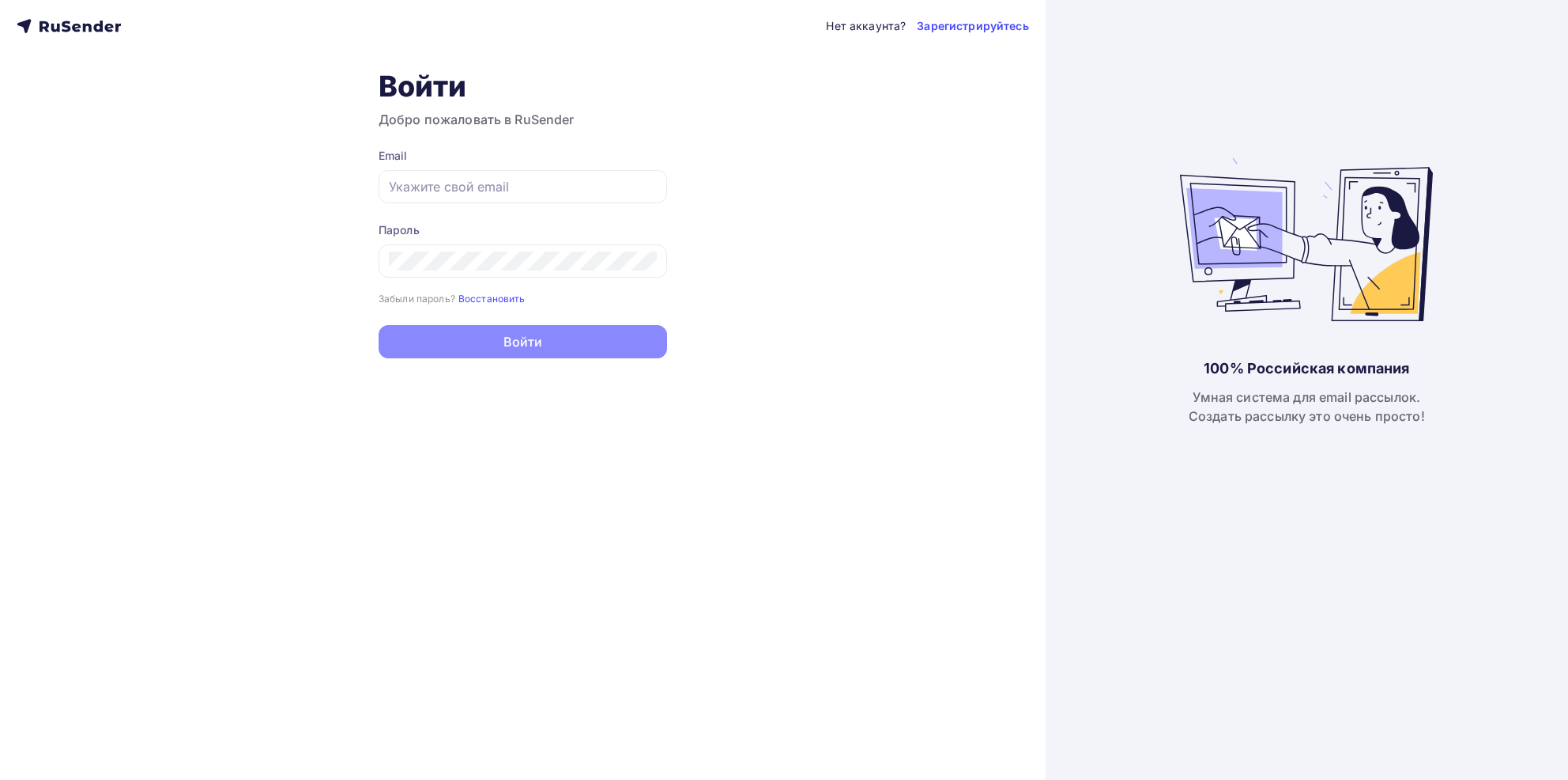
type input "[EMAIL_ADDRESS][DOMAIN_NAME]"
click at [580, 365] on div "Нет аккаунта? Зарегистрируйтесь Войти Добро пожаловать в RuSender Email [EMAIL_…" at bounding box center [522, 390] width 1046 height 780
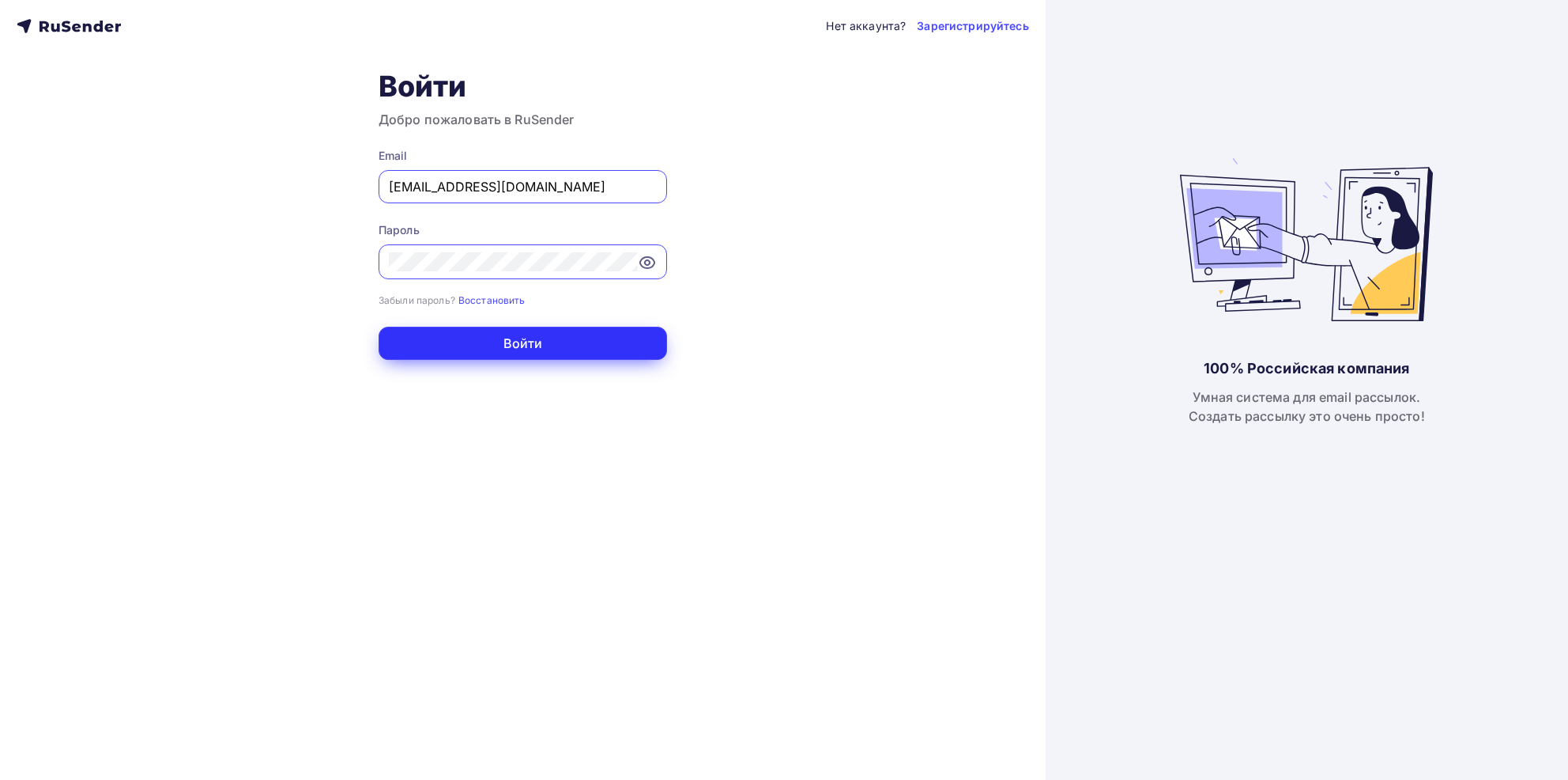
click at [572, 345] on button "Войти" at bounding box center [522, 343] width 288 height 33
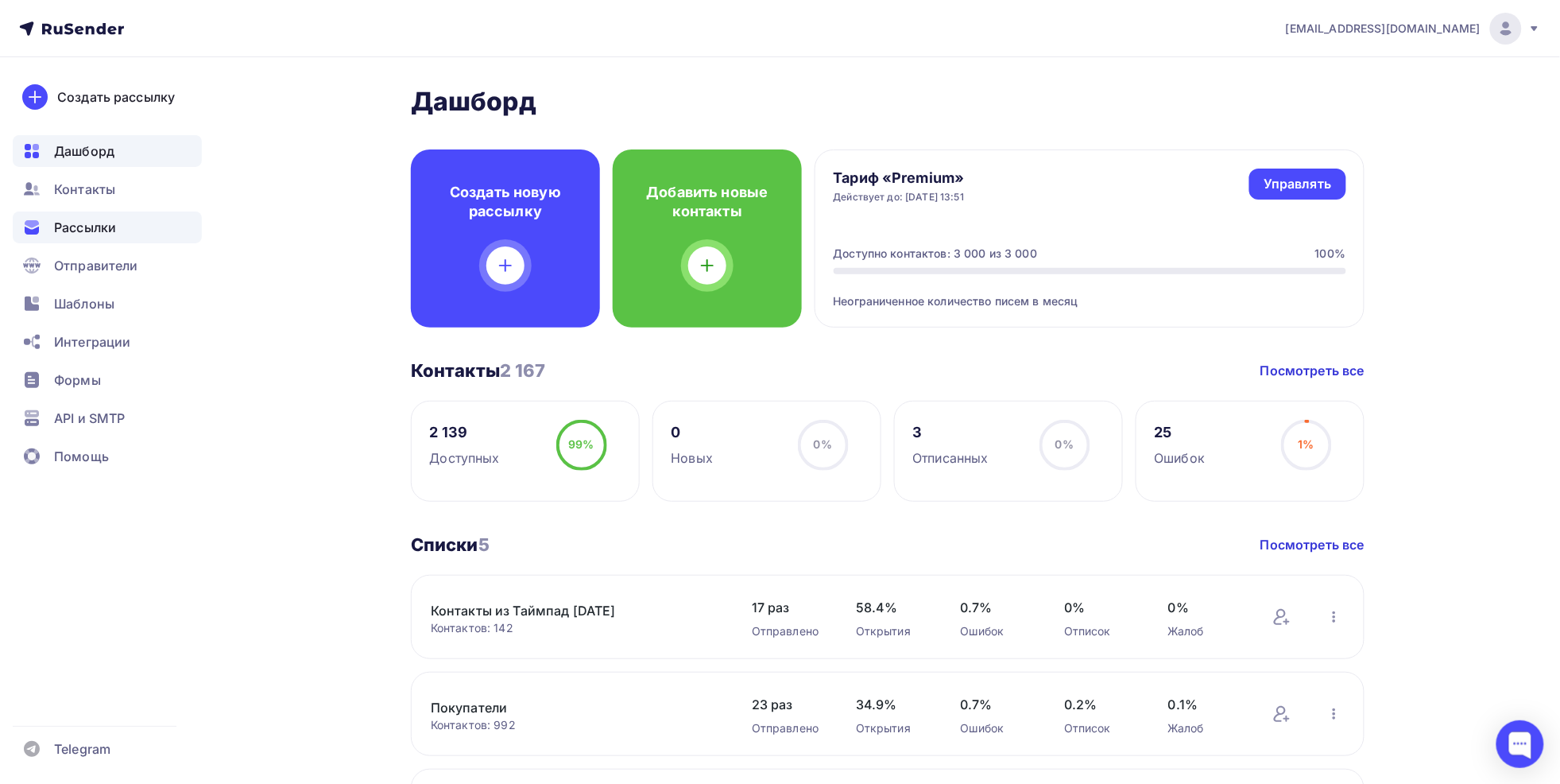
click at [99, 227] on span "Рассылки" at bounding box center [86, 227] width 62 height 19
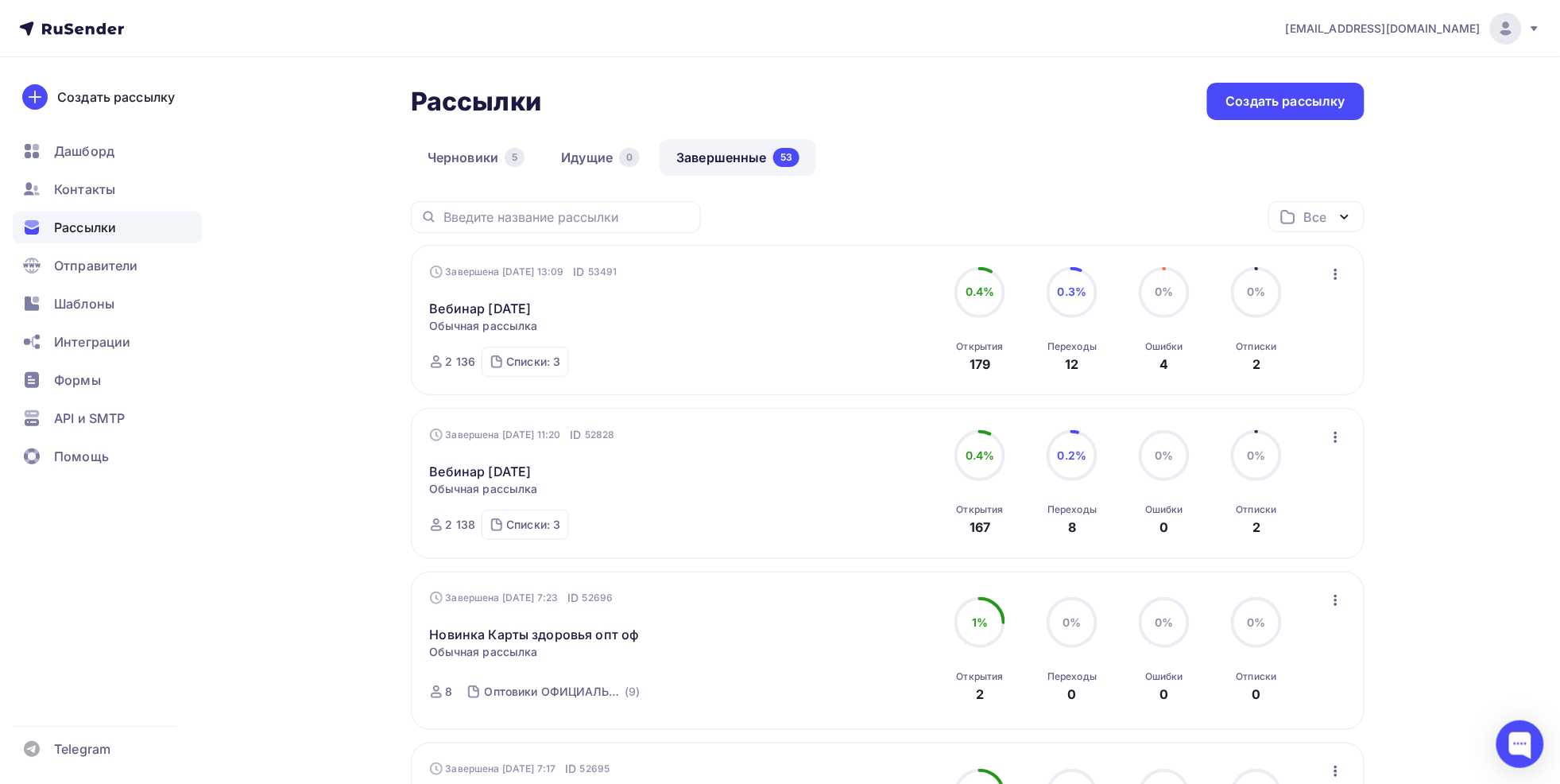
click at [755, 158] on link "Завершенные 53" at bounding box center [739, 157] width 157 height 37
click at [1343, 275] on icon "button" at bounding box center [1335, 274] width 19 height 19
click at [1255, 379] on div "Копировать в новую" at bounding box center [1263, 378] width 163 height 19
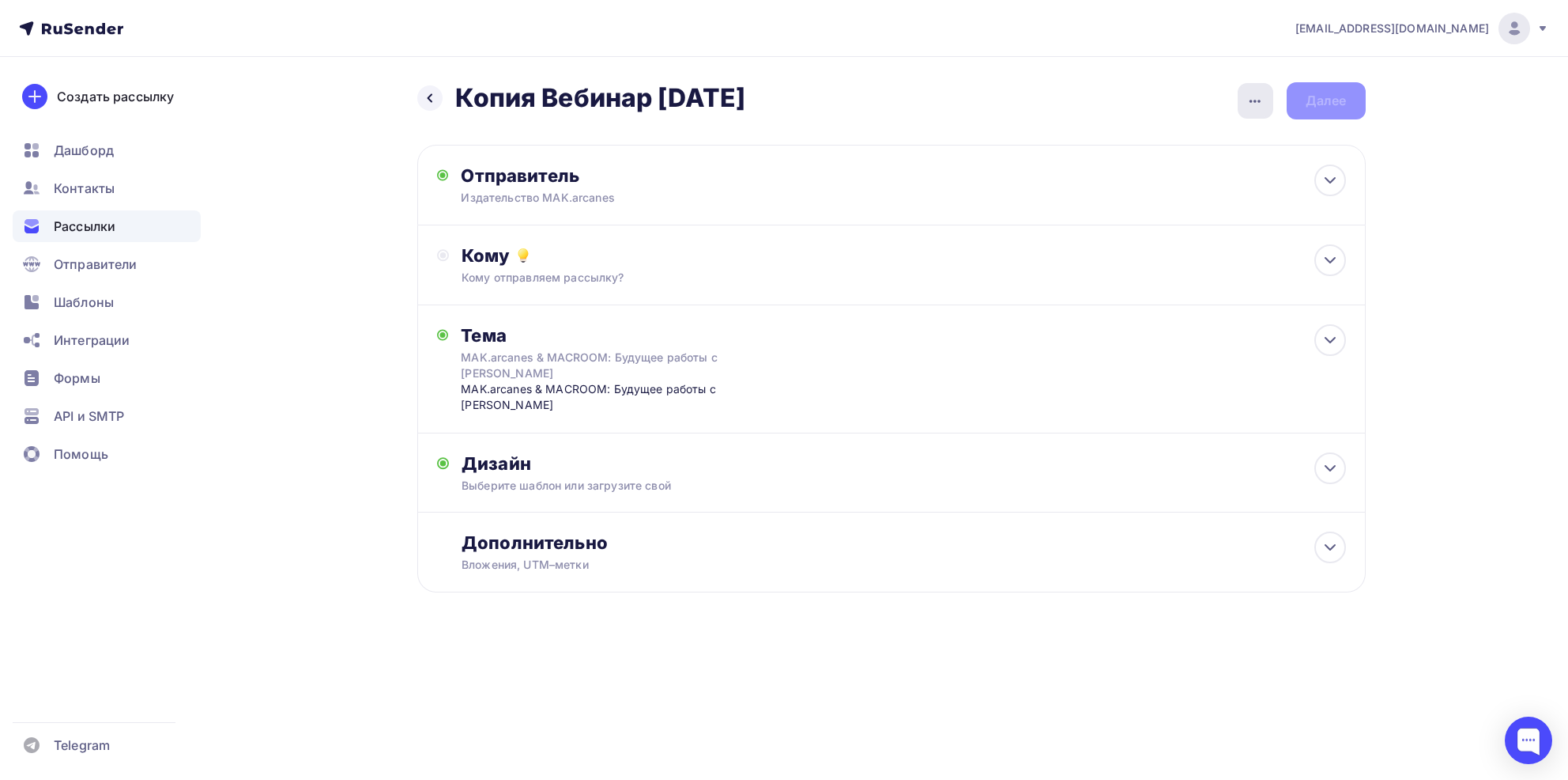
click at [1250, 96] on icon "button" at bounding box center [1254, 100] width 19 height 19
click at [1164, 181] on div "Переименовать рассылку" at bounding box center [1172, 181] width 196 height 19
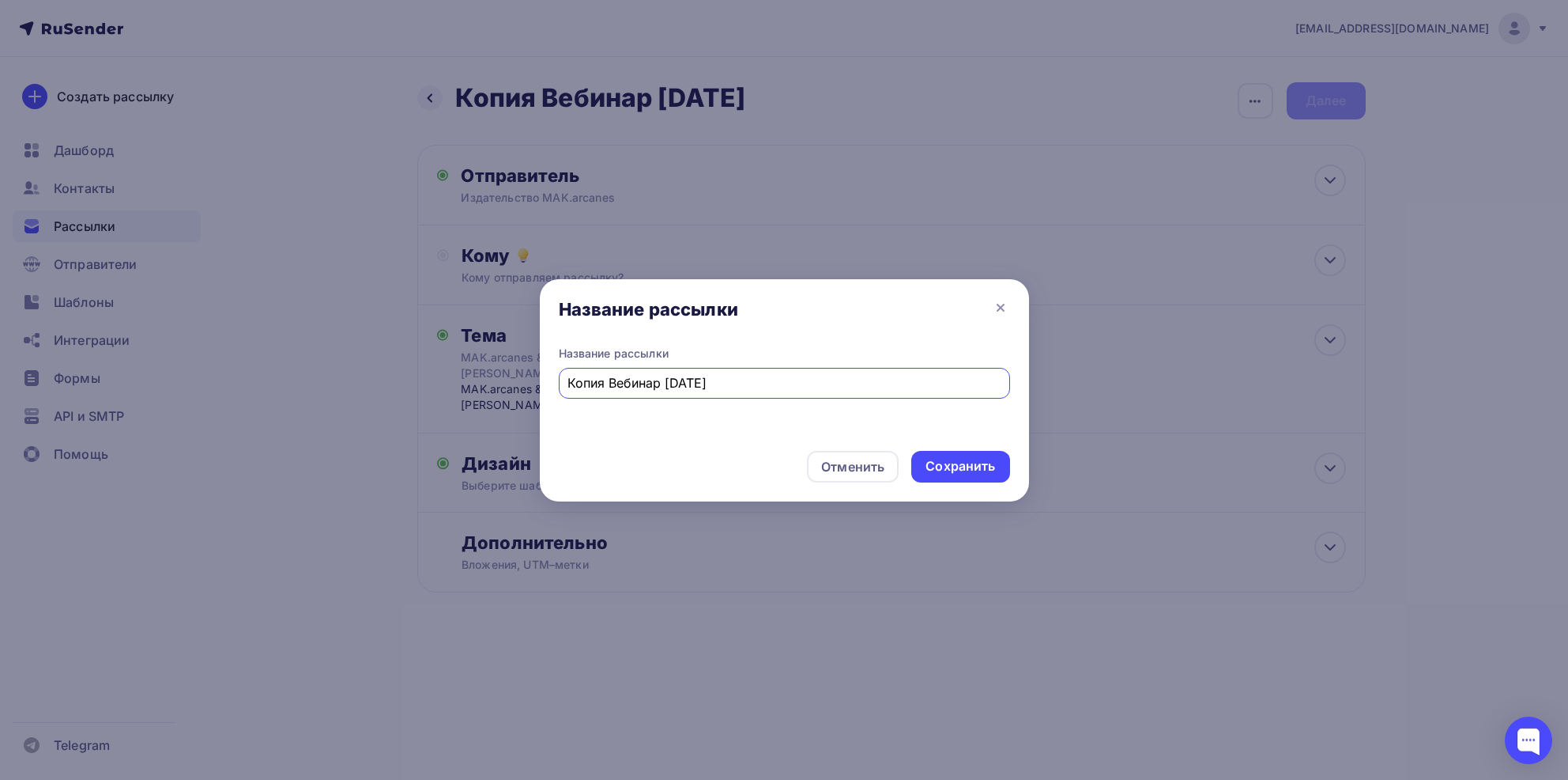
drag, startPoint x: 609, startPoint y: 382, endPoint x: 548, endPoint y: 382, distance: 61.0
click at [548, 382] on div "Название рассылки Копия Вебинар [DATE]" at bounding box center [785, 391] width 490 height 92
drag, startPoint x: 626, startPoint y: 389, endPoint x: 639, endPoint y: 389, distance: 13.0
click at [639, 389] on input "Вебинар [DATE]" at bounding box center [784, 382] width 433 height 19
drag, startPoint x: 642, startPoint y: 387, endPoint x: 671, endPoint y: 387, distance: 29.0
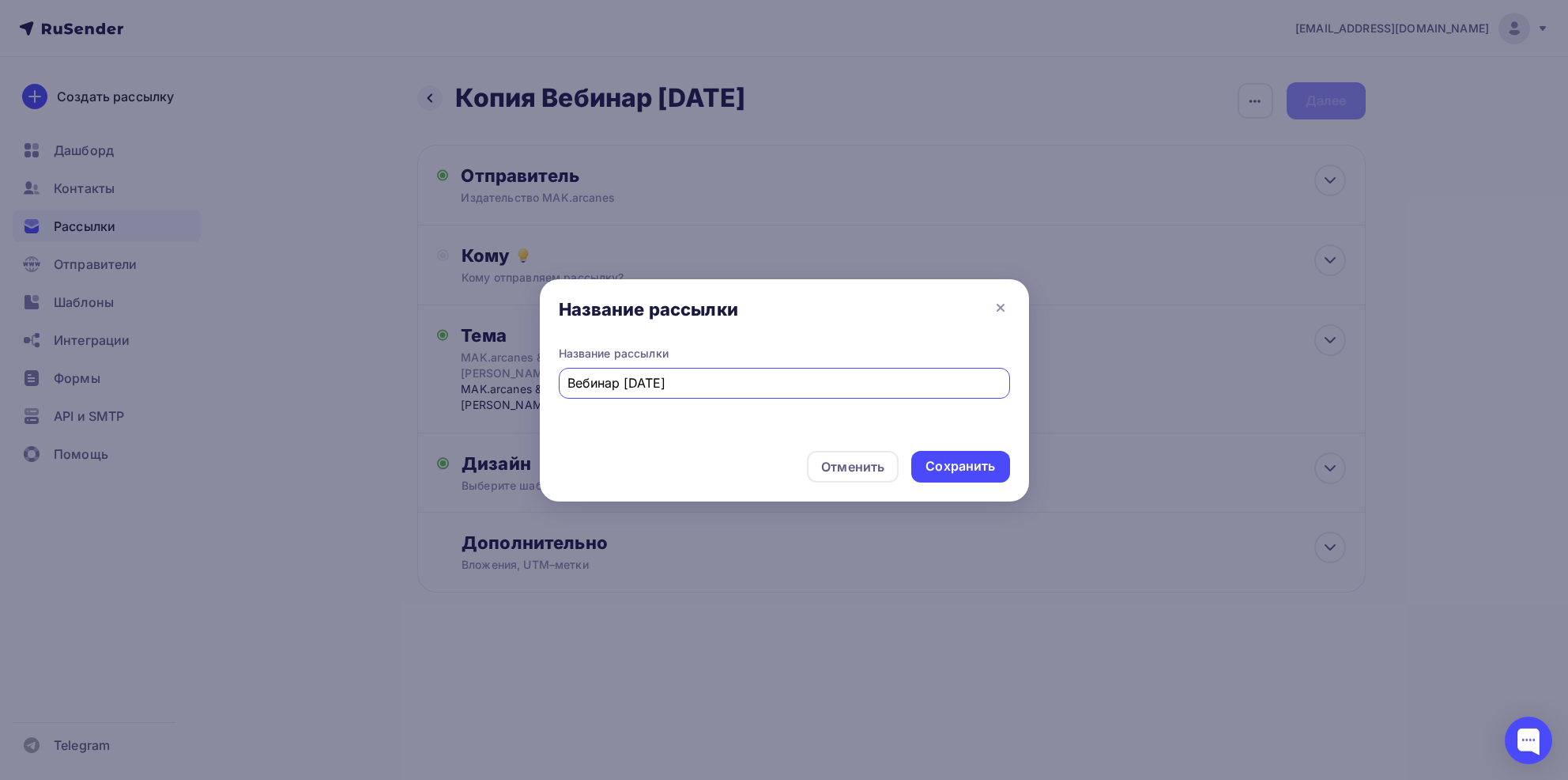
click at [671, 387] on input "Вебинар [DATE]" at bounding box center [784, 382] width 433 height 19
type input "Вебинар [DATE]"
click at [940, 465] on div "Сохранить" at bounding box center [960, 466] width 69 height 18
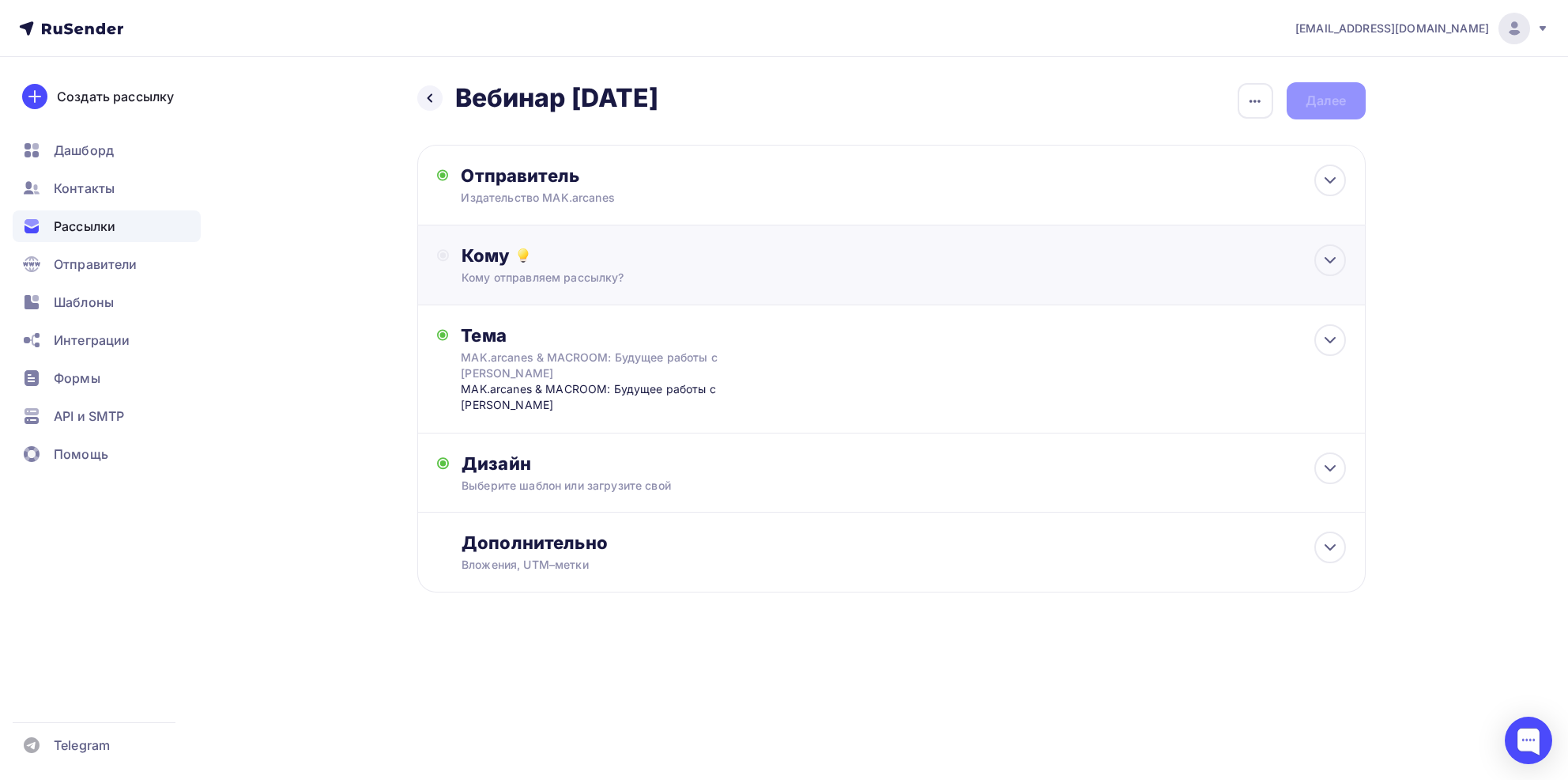
click at [608, 272] on div "Кому отправляем рассылку?" at bounding box center [858, 278] width 796 height 16
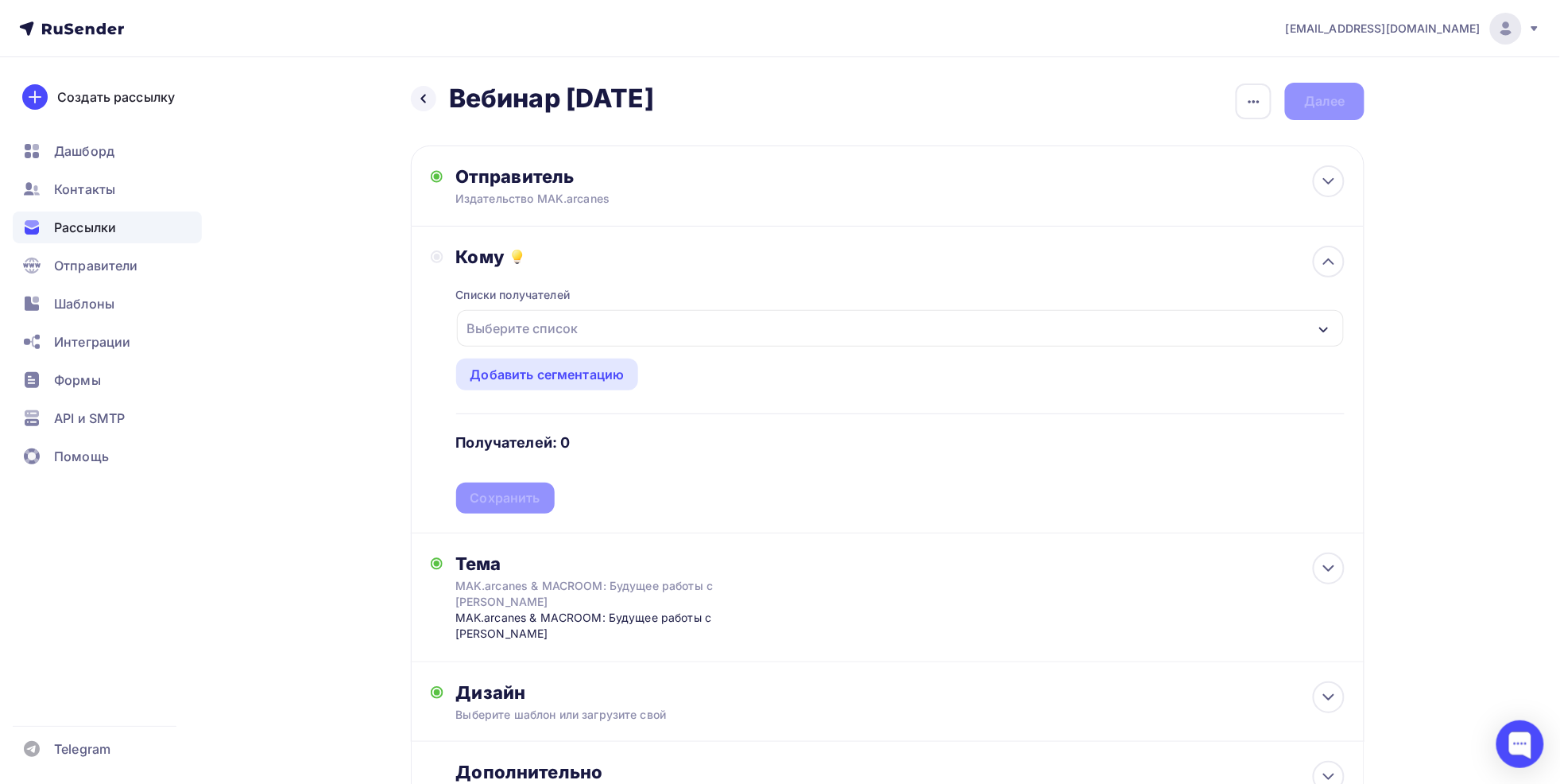
click at [537, 333] on div "Выберите список" at bounding box center [523, 328] width 124 height 29
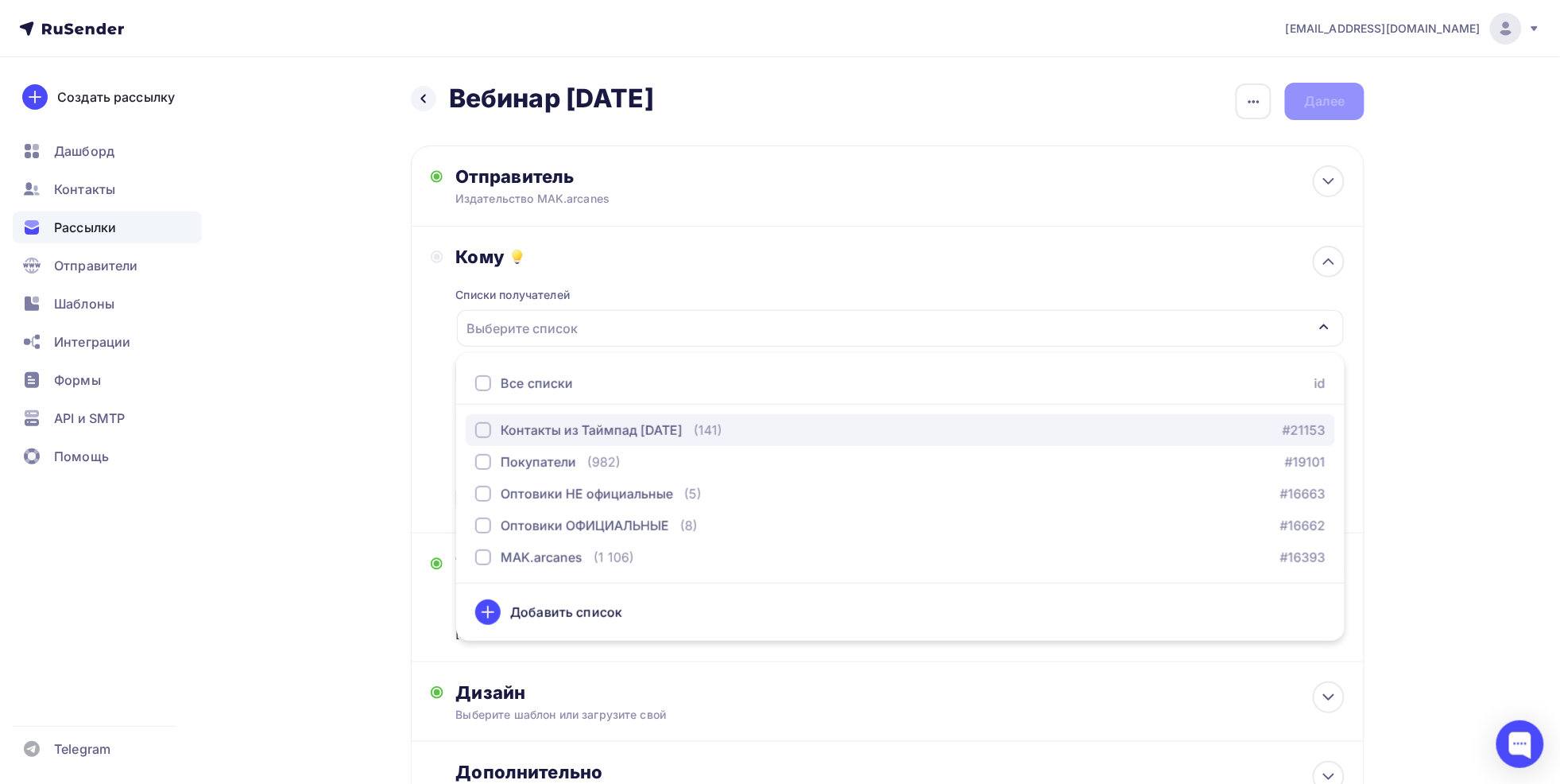
click at [535, 433] on div "Контакты из Таймпад [DATE]" at bounding box center [591, 429] width 182 height 19
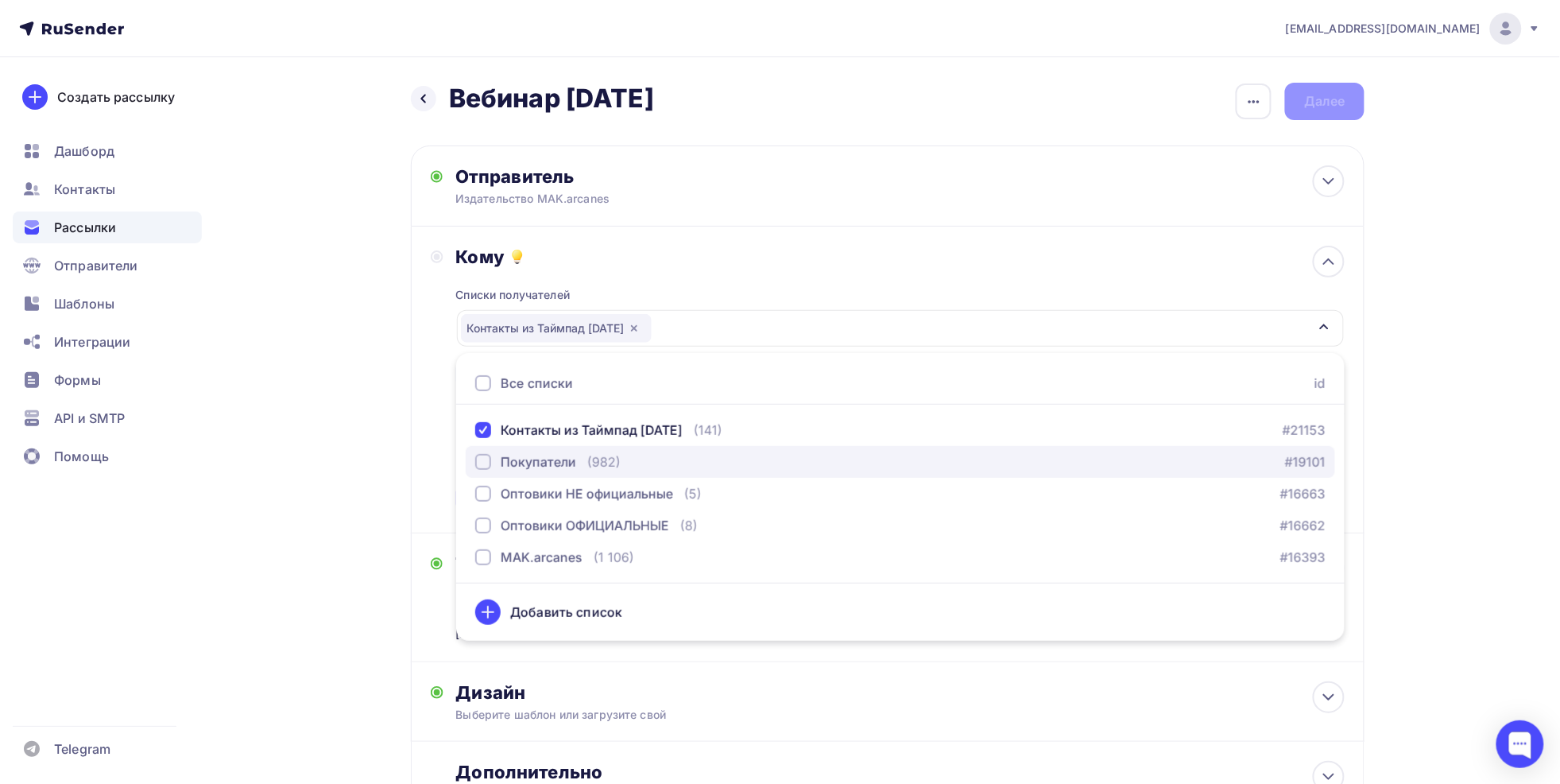
click at [535, 456] on div "Покупатели" at bounding box center [538, 461] width 76 height 19
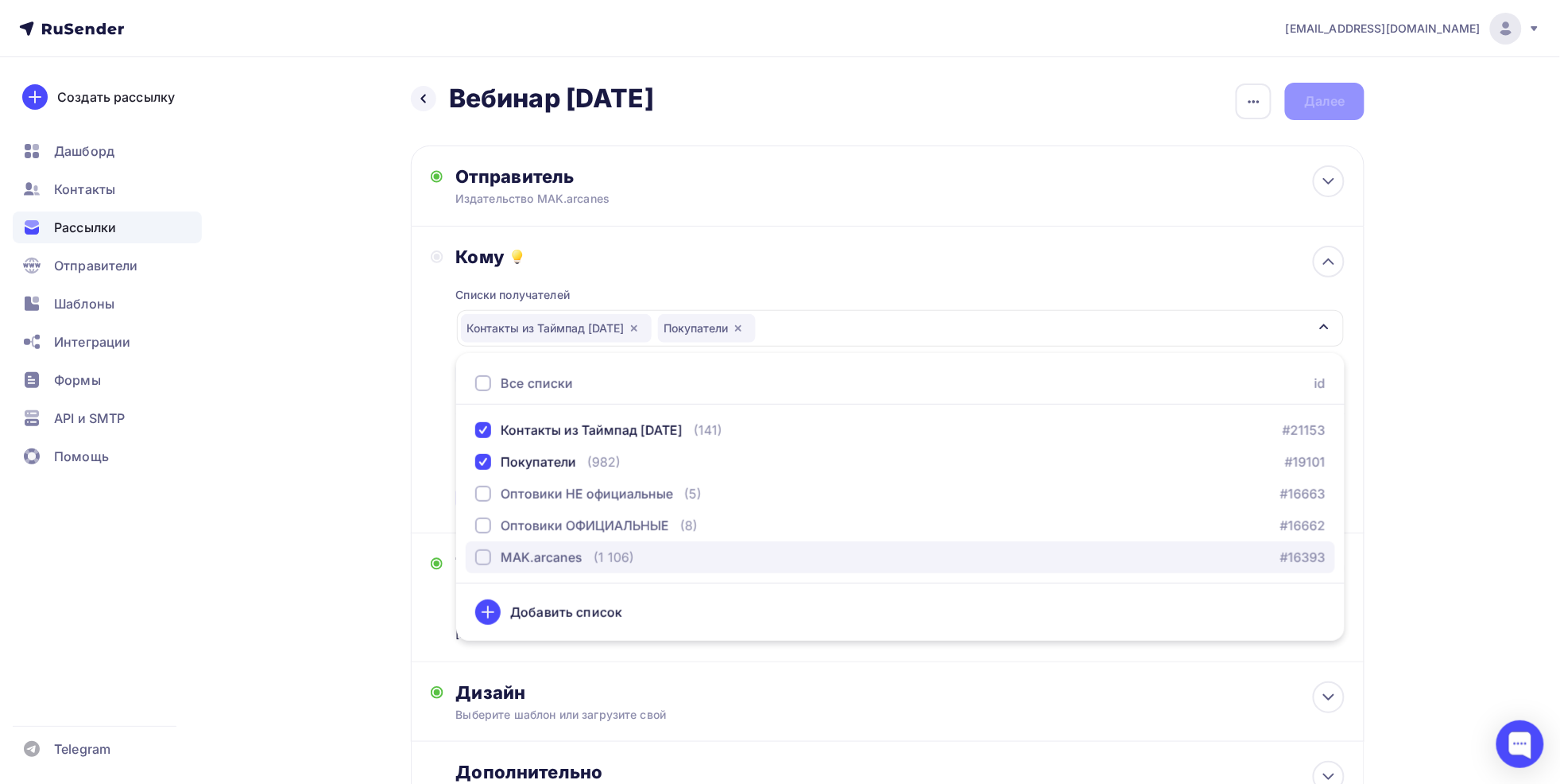
click at [532, 549] on div "MAK.arcanes" at bounding box center [541, 557] width 82 height 19
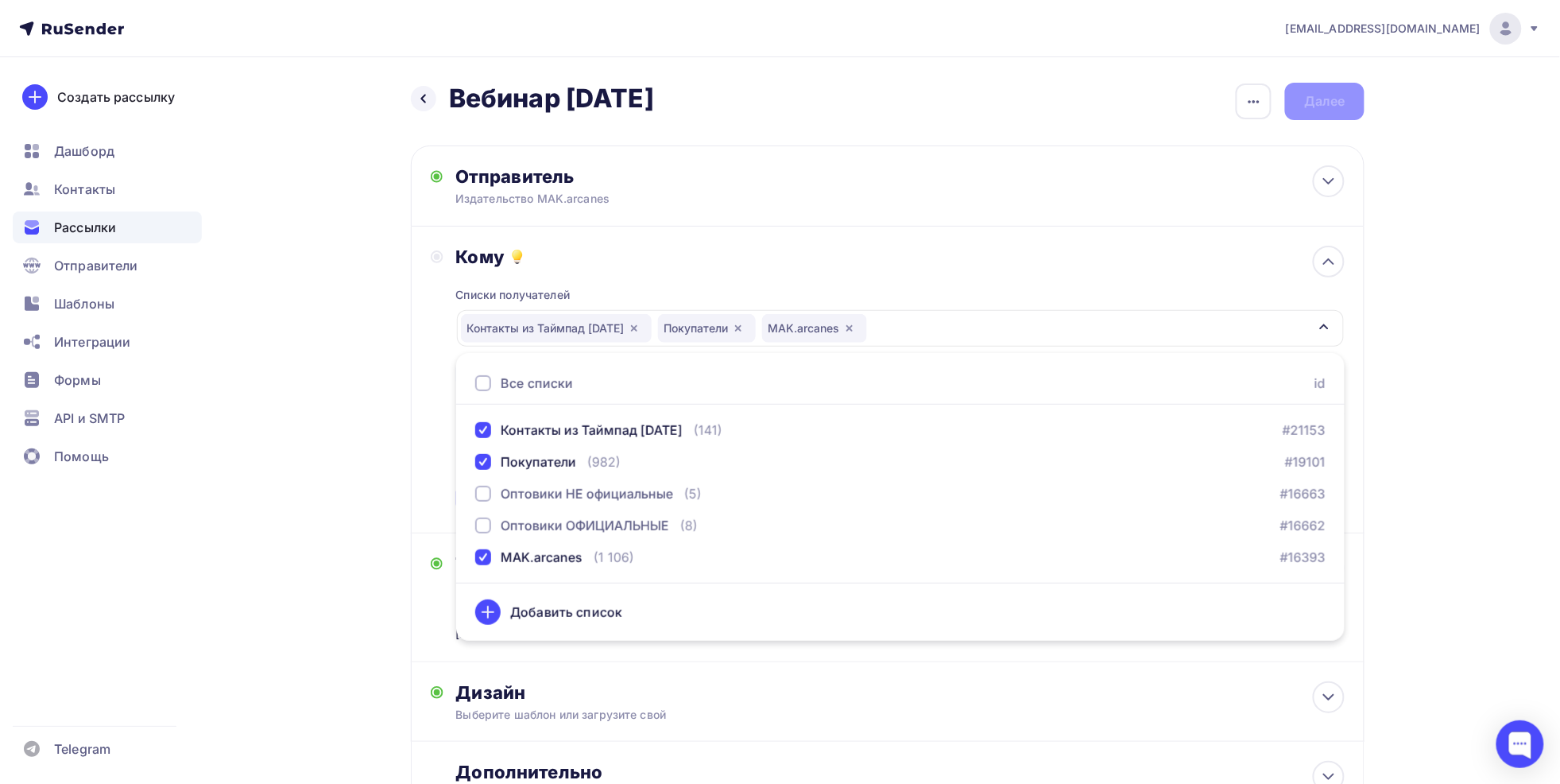
click at [1494, 466] on div "[EMAIL_ADDRESS][DOMAIN_NAME] Аккаунт Тарифы Выйти Создать рассылку [GEOGRAPHIC_…" at bounding box center [780, 462] width 1560 height 924
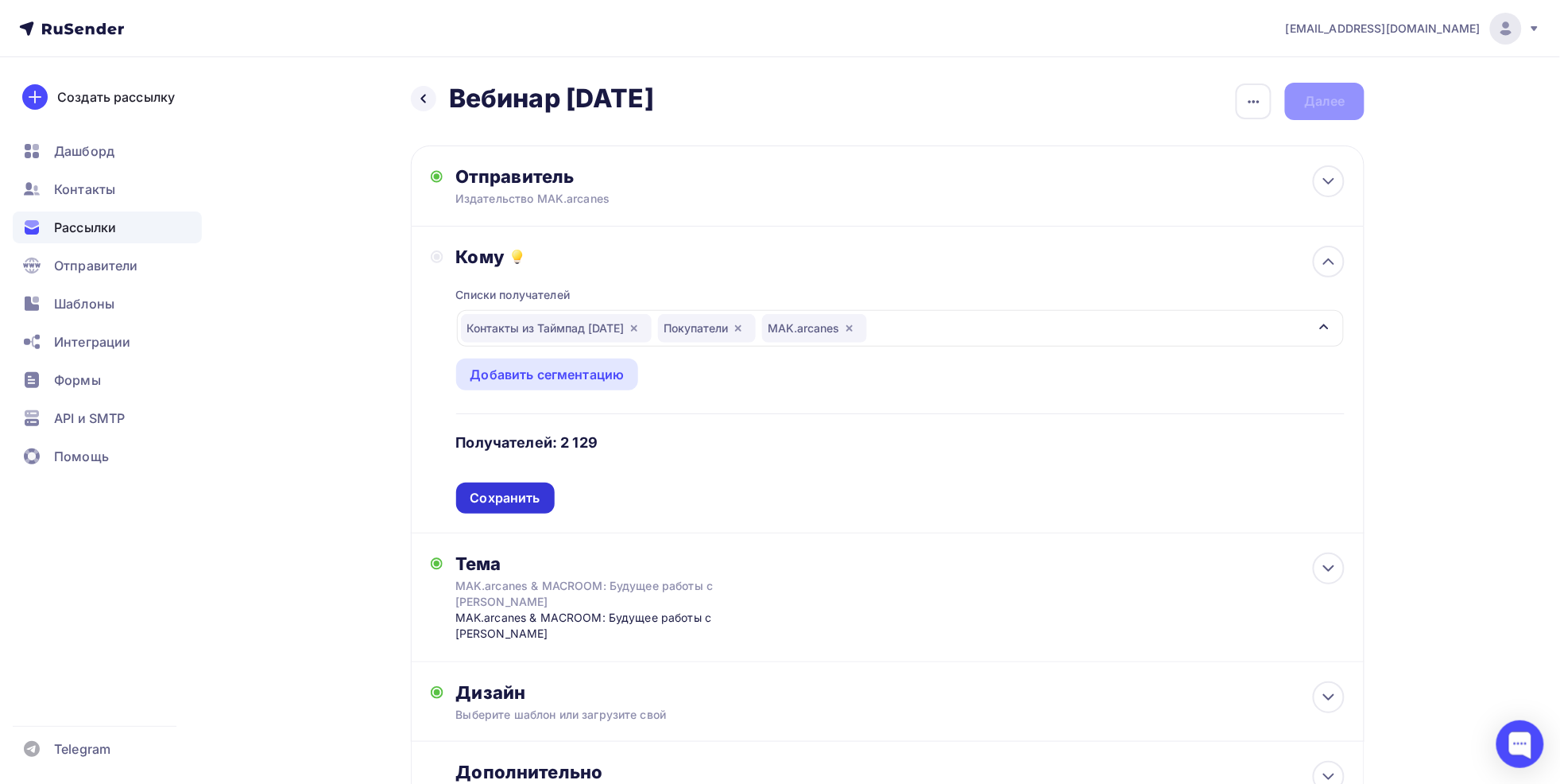
click at [498, 501] on div "Сохранить" at bounding box center [506, 498] width 70 height 18
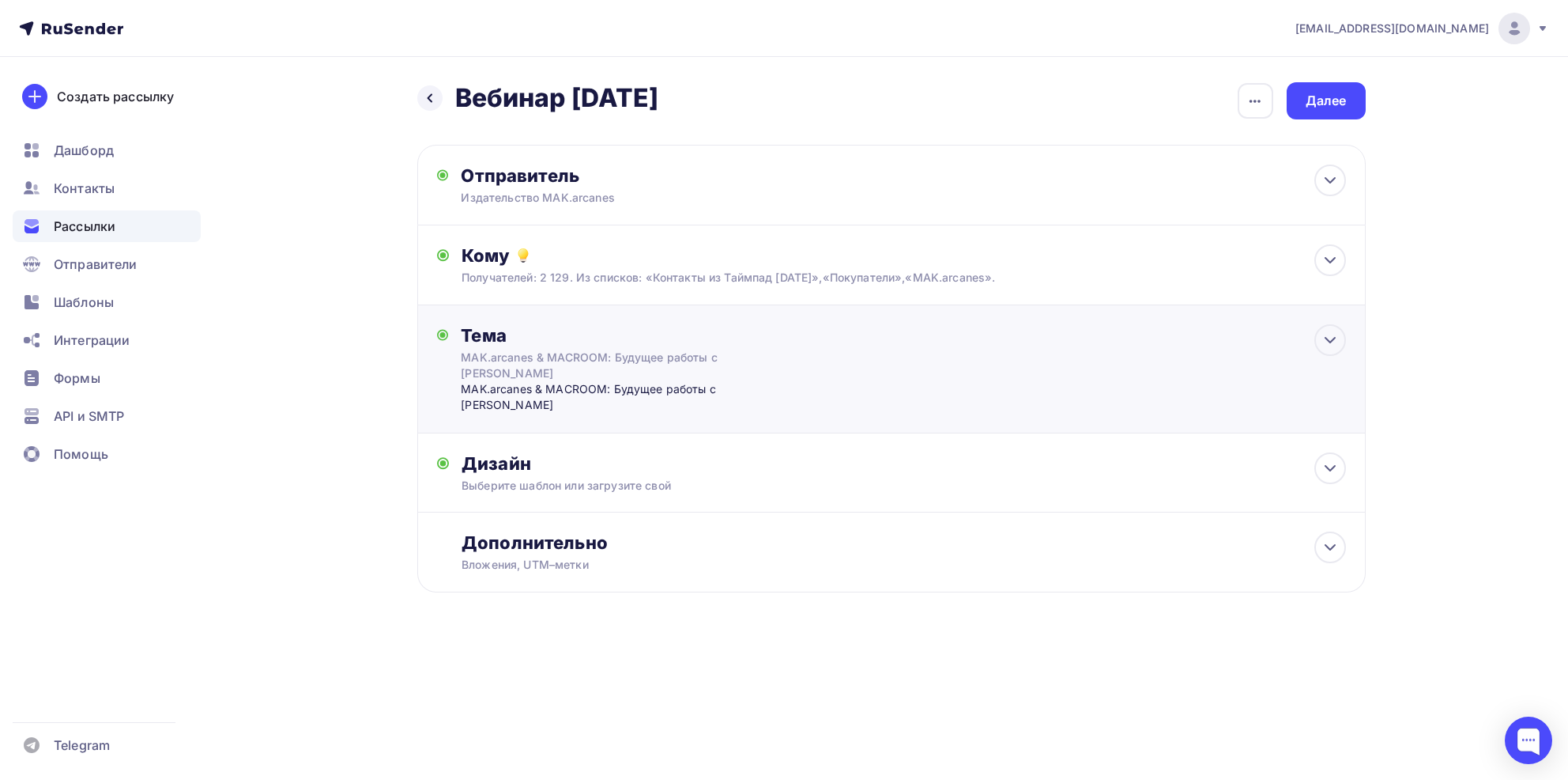
click at [552, 366] on div "MAK.arcanes & MACROOM: Будущее работы с [PERSON_NAME]" at bounding box center [601, 366] width 281 height 32
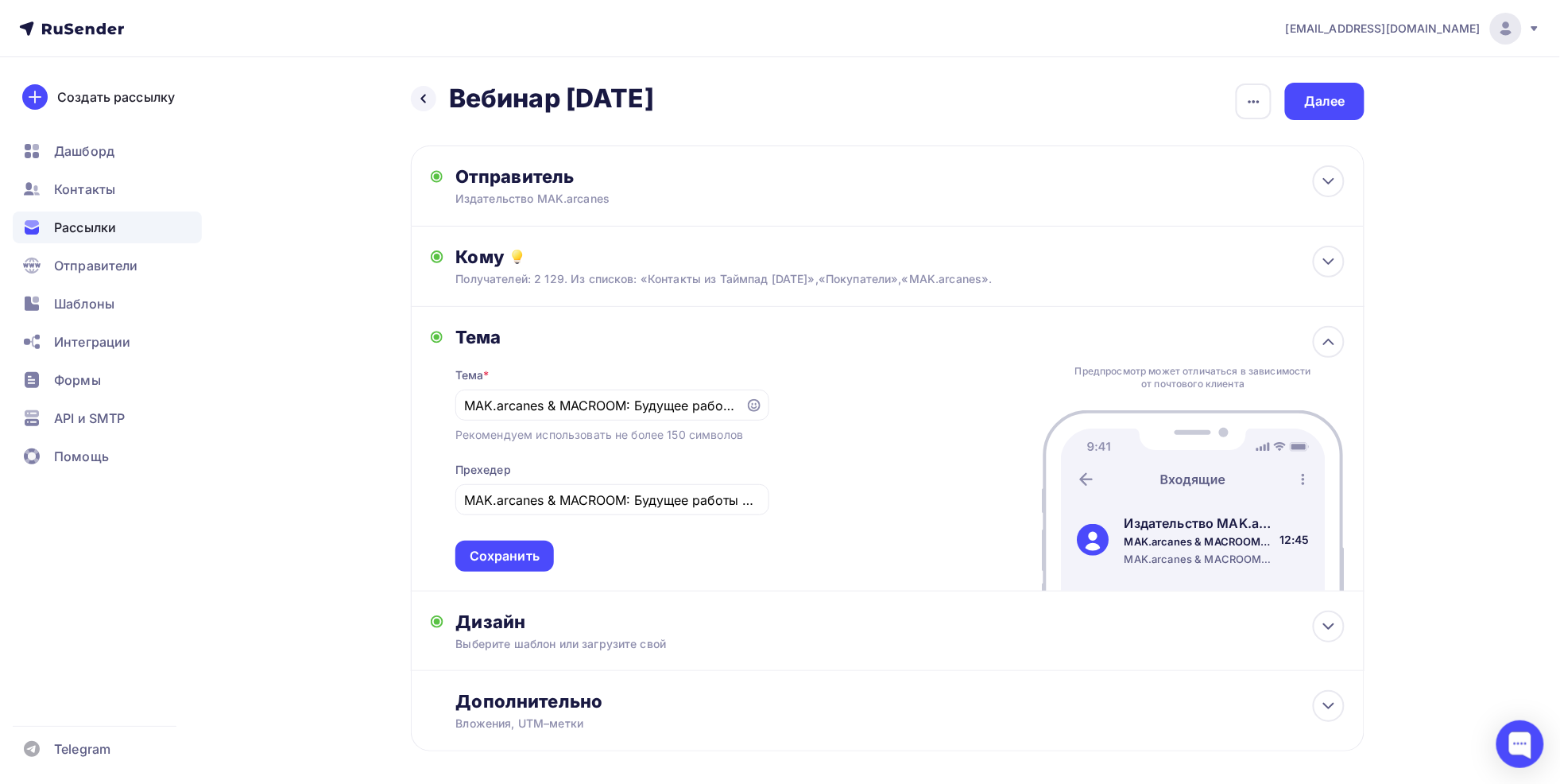
drag, startPoint x: 1448, startPoint y: 305, endPoint x: 1423, endPoint y: 303, distance: 25.1
click at [1448, 305] on div "[EMAIL_ADDRESS][DOMAIN_NAME] Аккаунт Тарифы Выйти Создать рассылку [GEOGRAPHIC_…" at bounding box center [780, 426] width 1560 height 854
drag, startPoint x: 741, startPoint y: 405, endPoint x: 485, endPoint y: 400, distance: 256.0
click at [485, 400] on div "MAK.arcanes & MACROOM: Будущее работы с [PERSON_NAME]" at bounding box center [613, 405] width 314 height 31
click at [485, 400] on input "MAK.arcanes & MACROOM: Будущее работы с [PERSON_NAME]" at bounding box center [599, 405] width 272 height 19
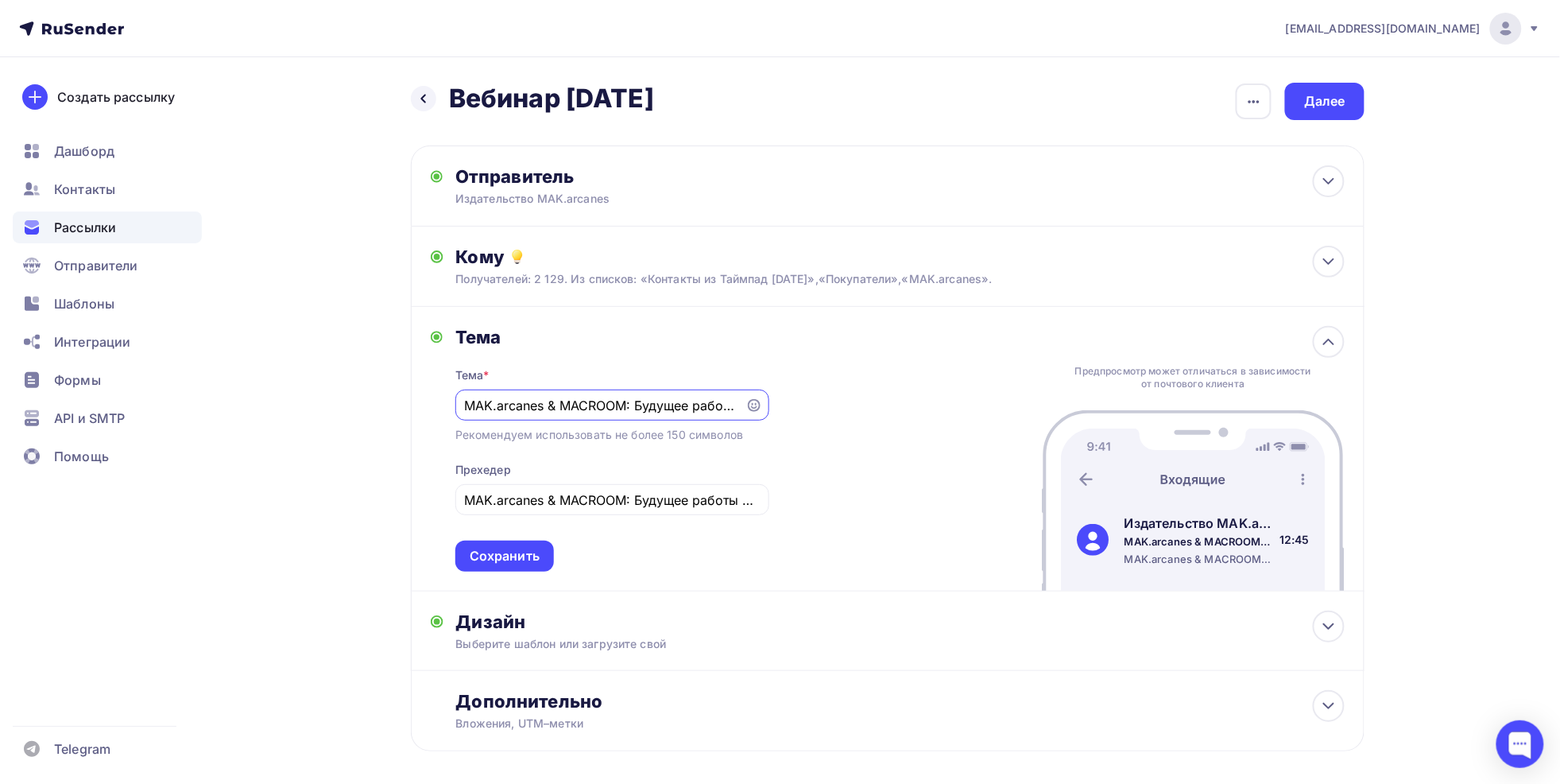
scroll to position [0, 49]
drag, startPoint x: 465, startPoint y: 400, endPoint x: 741, endPoint y: 400, distance: 276.0
click at [741, 400] on div "MAK.arcanes & MACROOM: Будущее работы с [PERSON_NAME]" at bounding box center [613, 405] width 314 height 31
paste input "МАК для начинающих: С чего начать? (Бесплатный вебинар)"
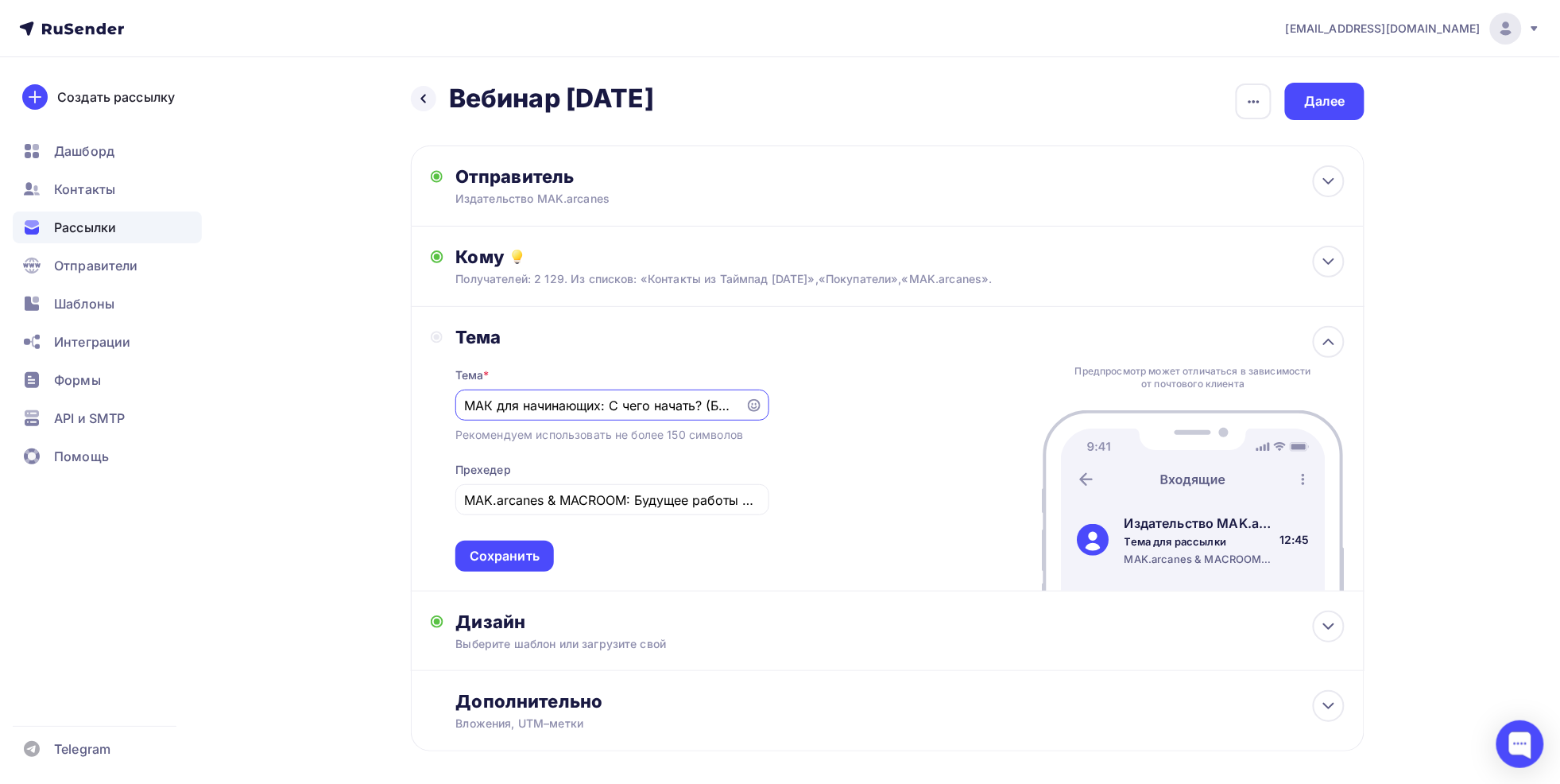
scroll to position [0, 113]
type input "МАК для начинающих: С чего начать? (Бесплатный вебинар)"
drag, startPoint x: 541, startPoint y: 508, endPoint x: 492, endPoint y: 500, distance: 49.6
click at [541, 508] on input "MAK.arcanes & MACROOM: Будущее работы с [PERSON_NAME]" at bounding box center [612, 499] width 296 height 19
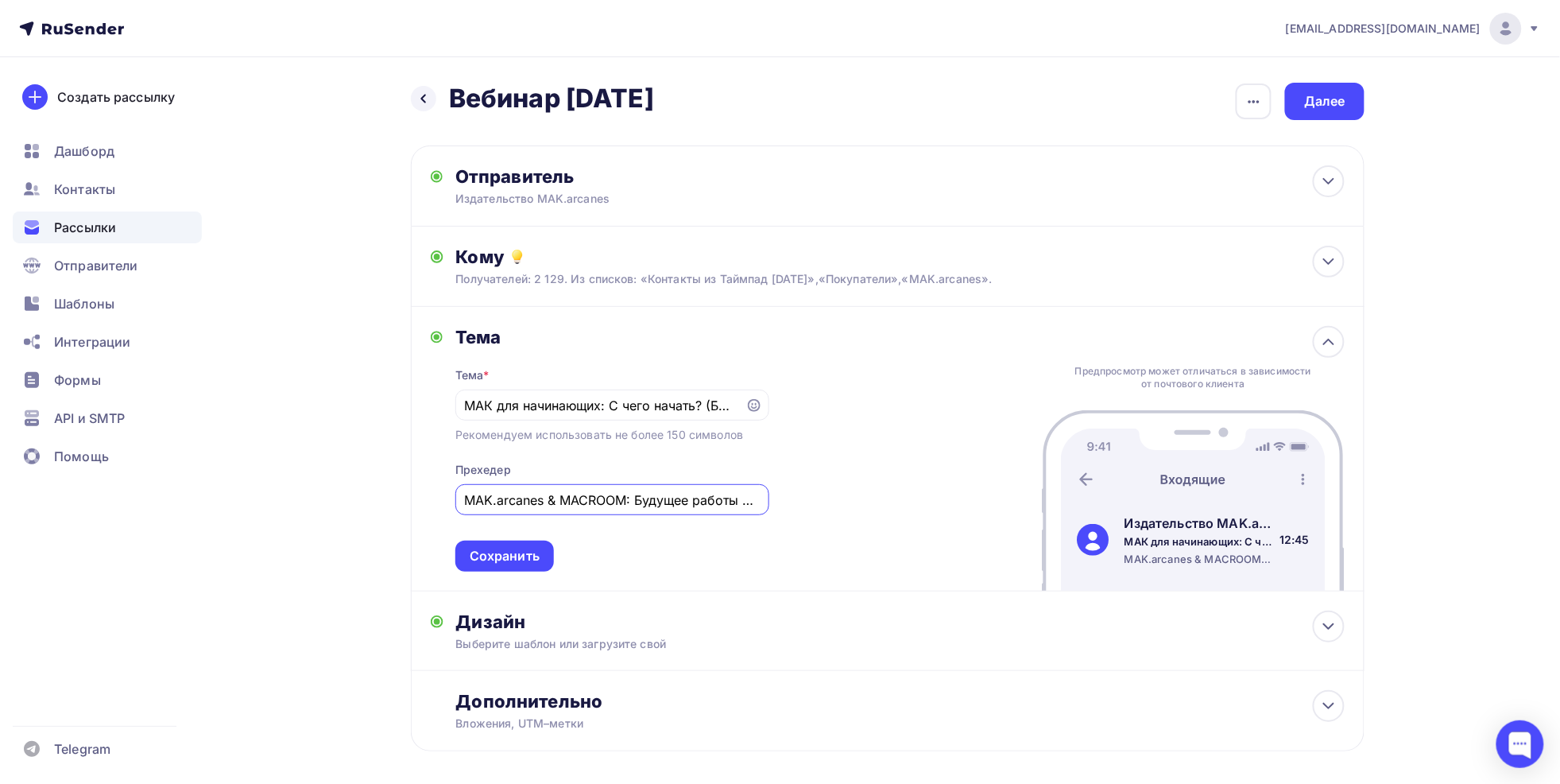
click at [469, 500] on input "MAK.arcanes & MACROOM: Будущее работы с [PERSON_NAME]" at bounding box center [612, 499] width 296 height 19
drag, startPoint x: 464, startPoint y: 500, endPoint x: 853, endPoint y: 499, distance: 389.0
click at [853, 499] on div "Тема Тема * МАК для начинающих: С чего начать? (Бесплатный вебинар) Рекомендуем…" at bounding box center [887, 449] width 953 height 285
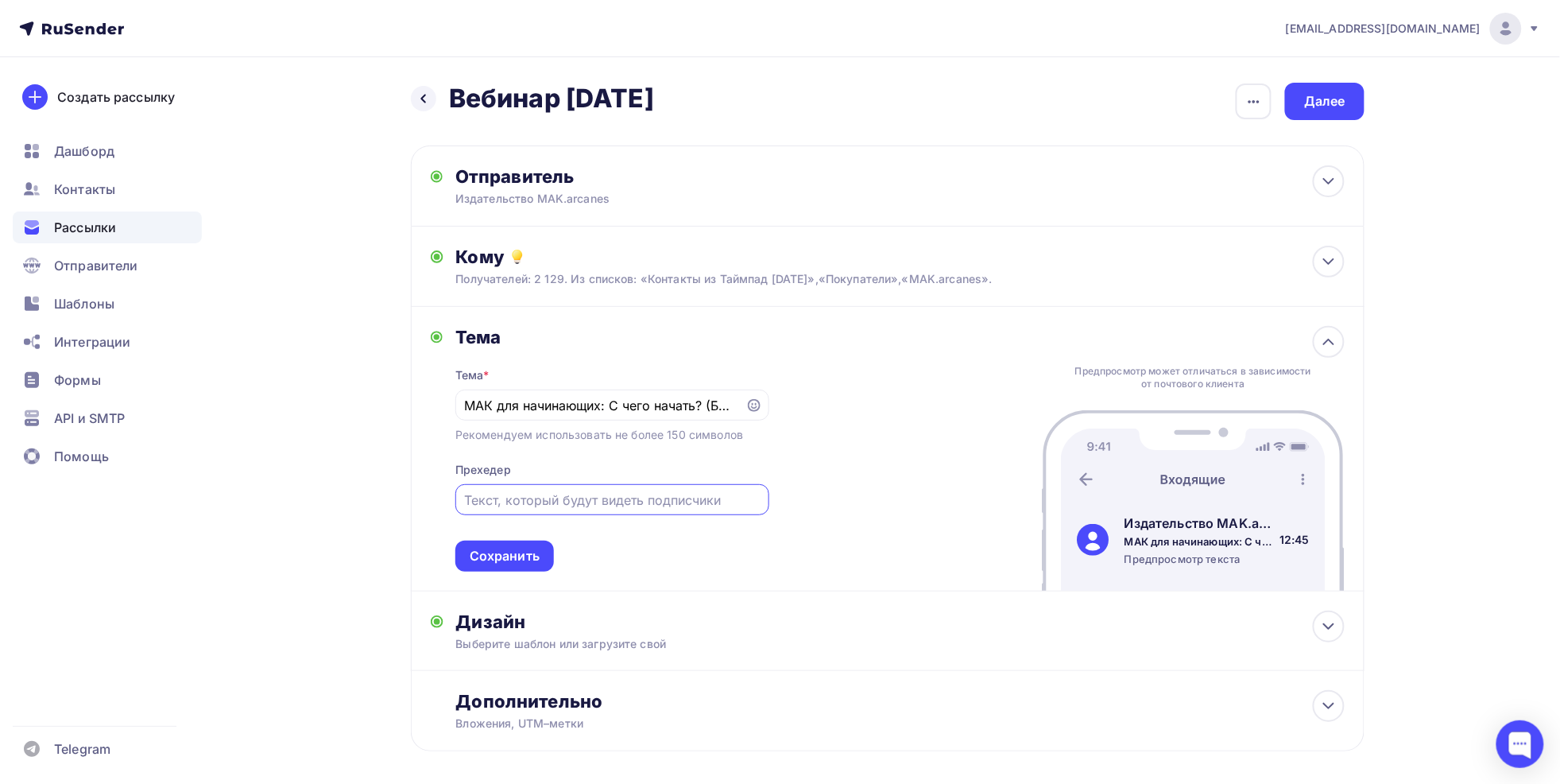
paste input "МАК для начинающих: С чего начать? (Бесплатный вебинар)"
type input "МАК для начинающих: С чего начать? (Бесплатный вебинар)"
click at [598, 404] on input "МАК для начинающих: С чего начать? (Бесплатный вебинар)" at bounding box center [599, 405] width 272 height 19
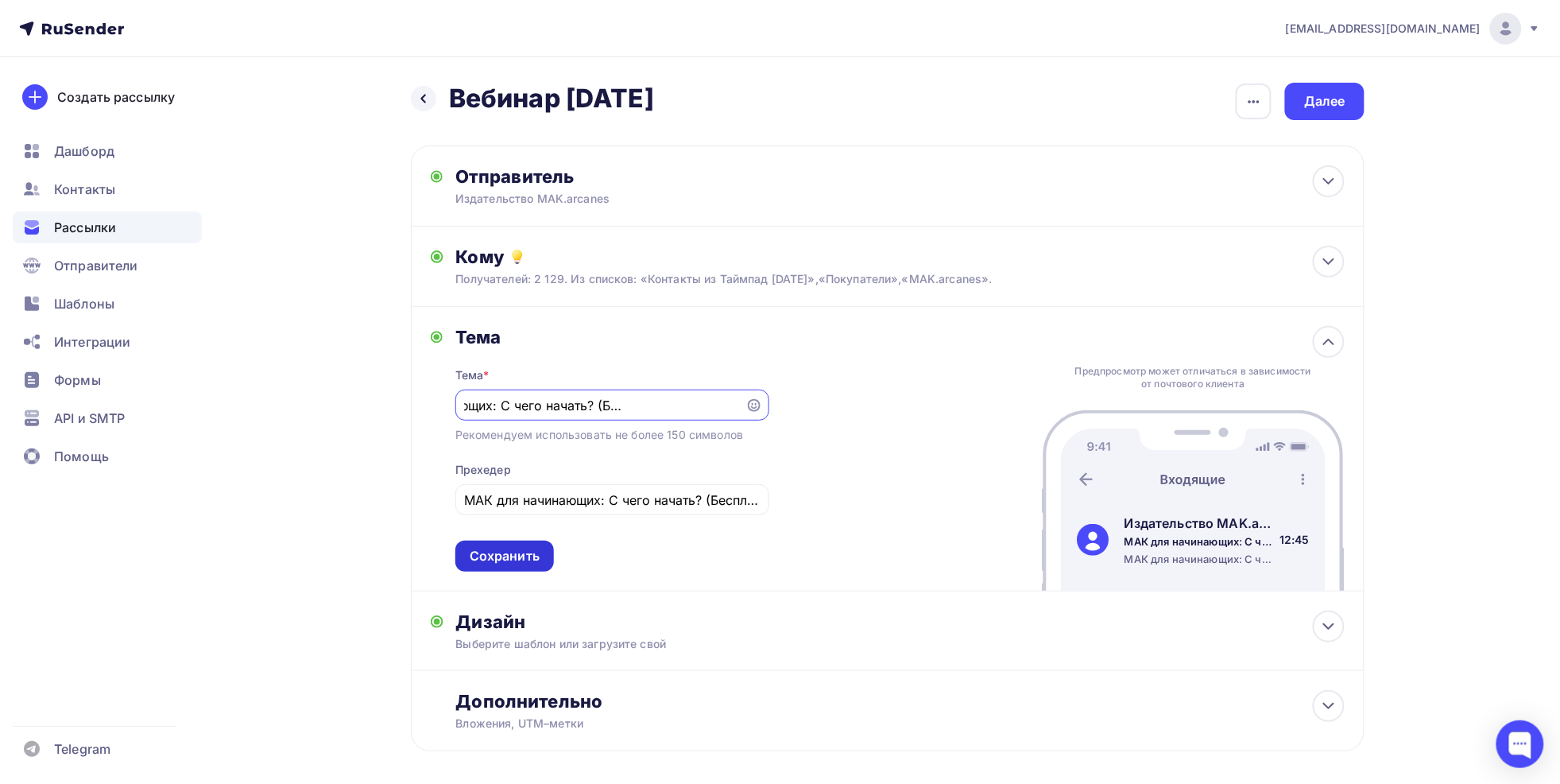
click at [522, 560] on div "Сохранить" at bounding box center [505, 556] width 70 height 18
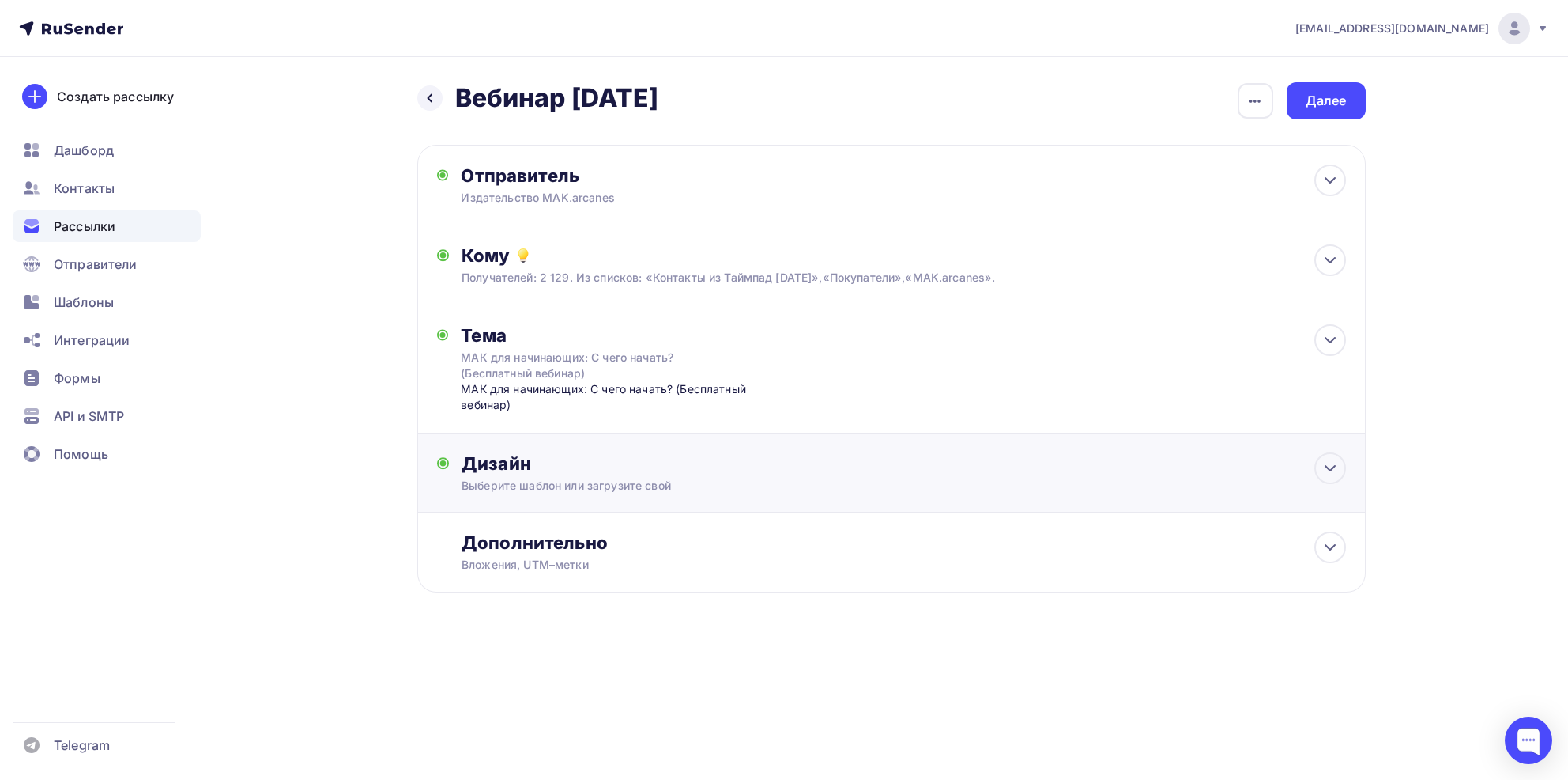
click at [521, 499] on div "Дизайн Выберите шаблон или загрузите свой Размер письма: 122 Kb Заменить шаблон…" at bounding box center [891, 482] width 909 height 59
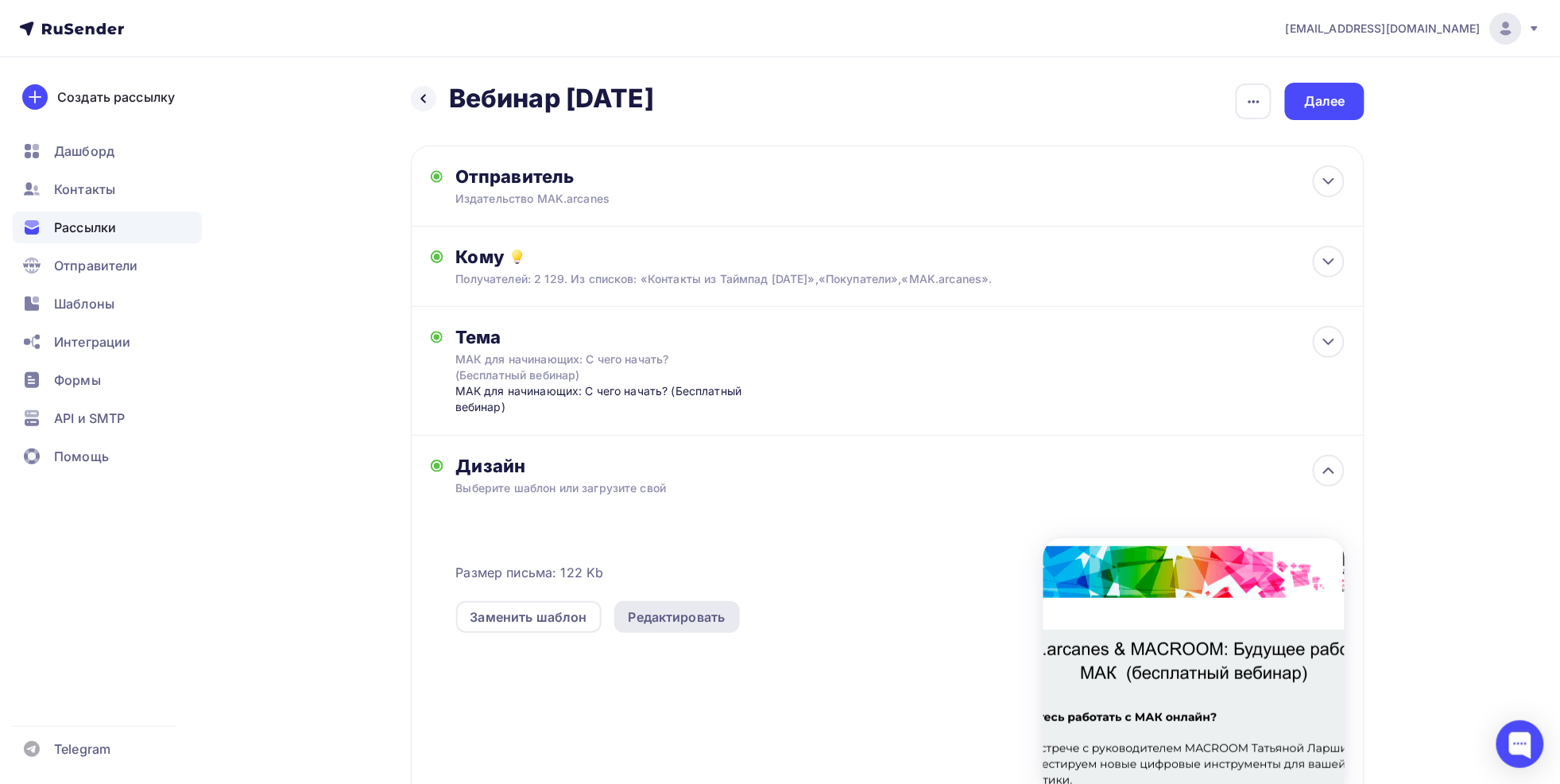
click at [687, 615] on div "Редактировать" at bounding box center [677, 616] width 97 height 19
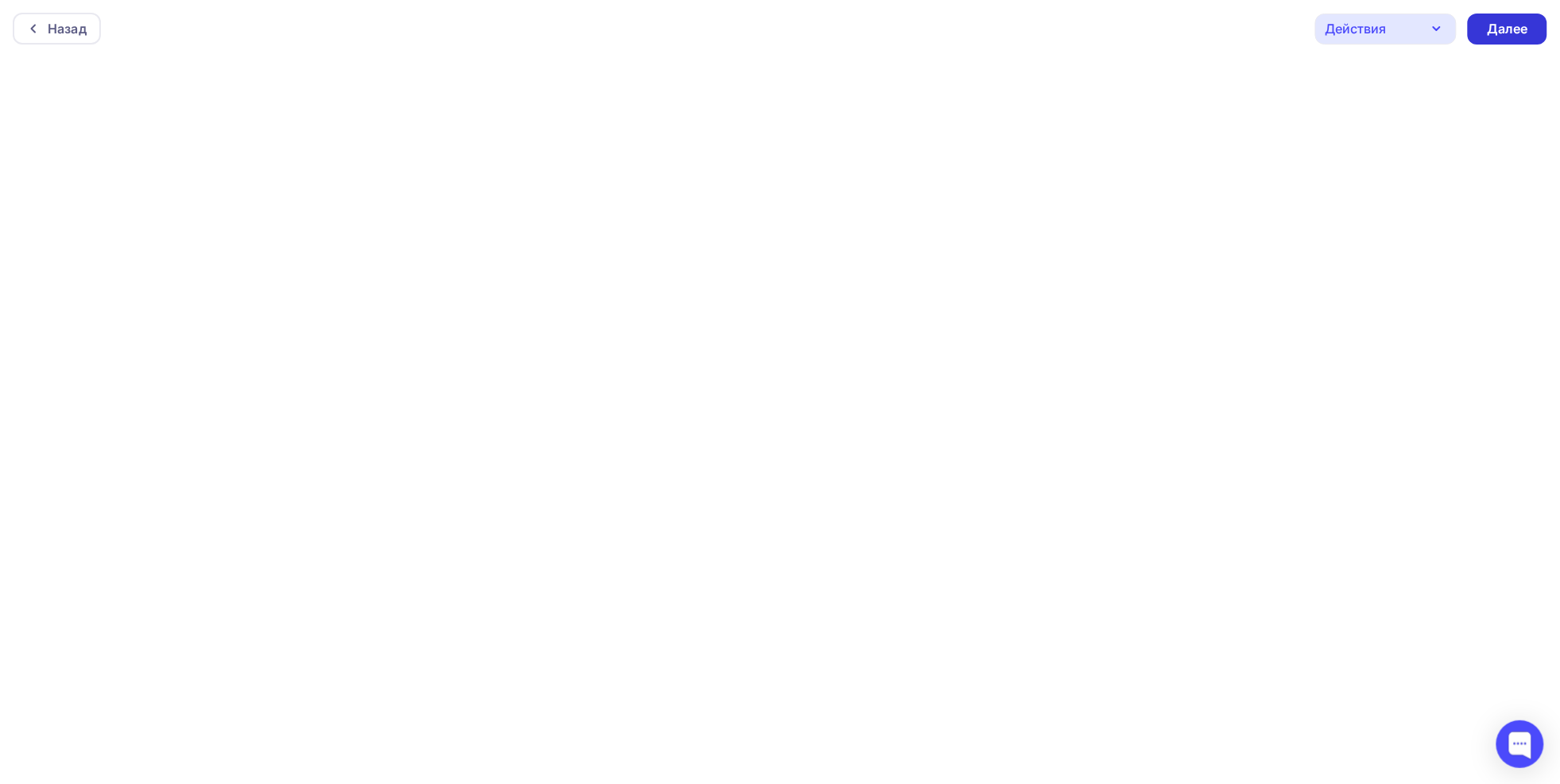
click at [1529, 24] on div "Далее" at bounding box center [1507, 29] width 41 height 18
click at [1506, 31] on div "Далее" at bounding box center [1507, 29] width 41 height 18
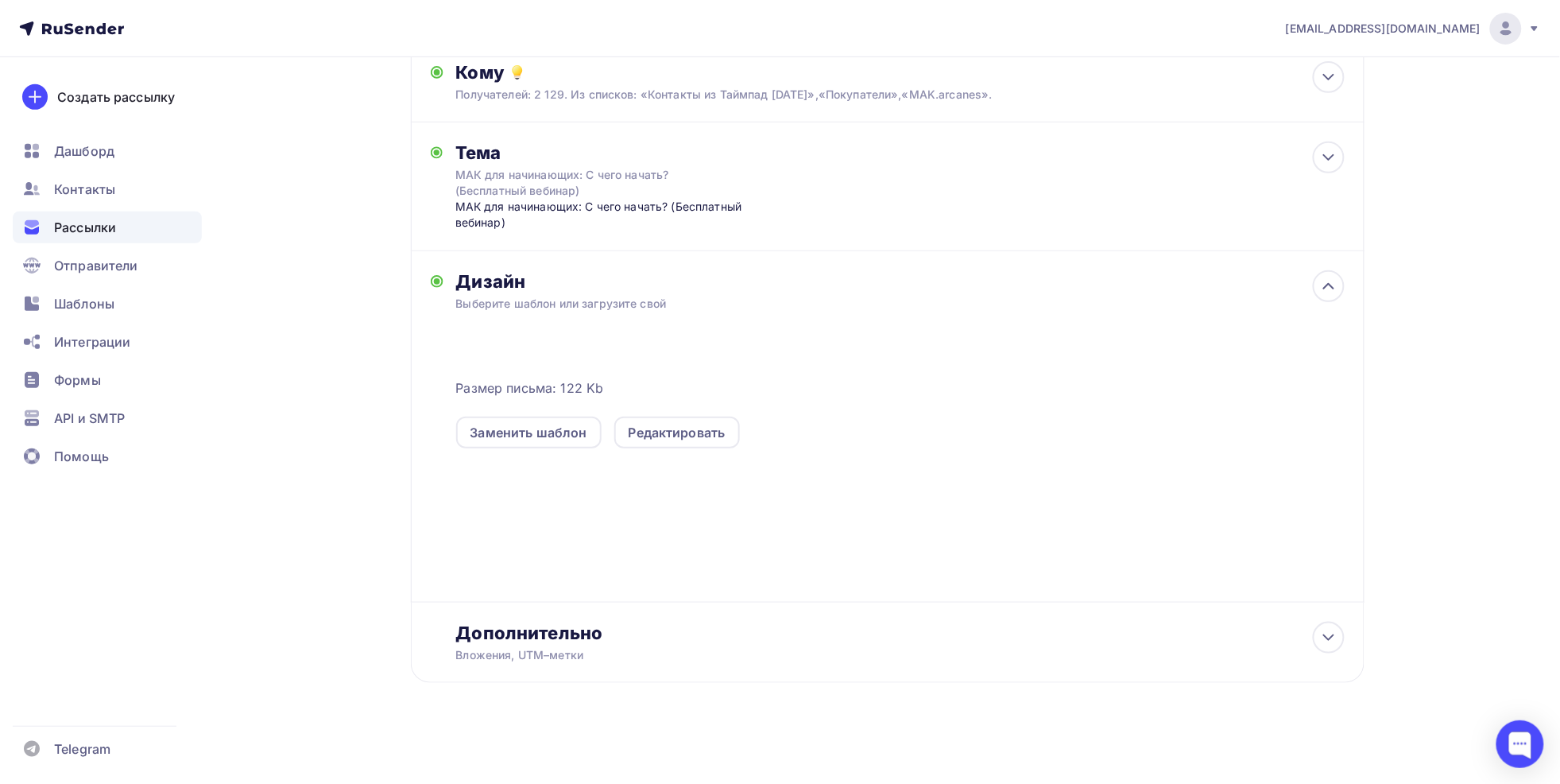
scroll to position [186, 0]
click at [695, 429] on div "Редактировать" at bounding box center [677, 431] width 97 height 19
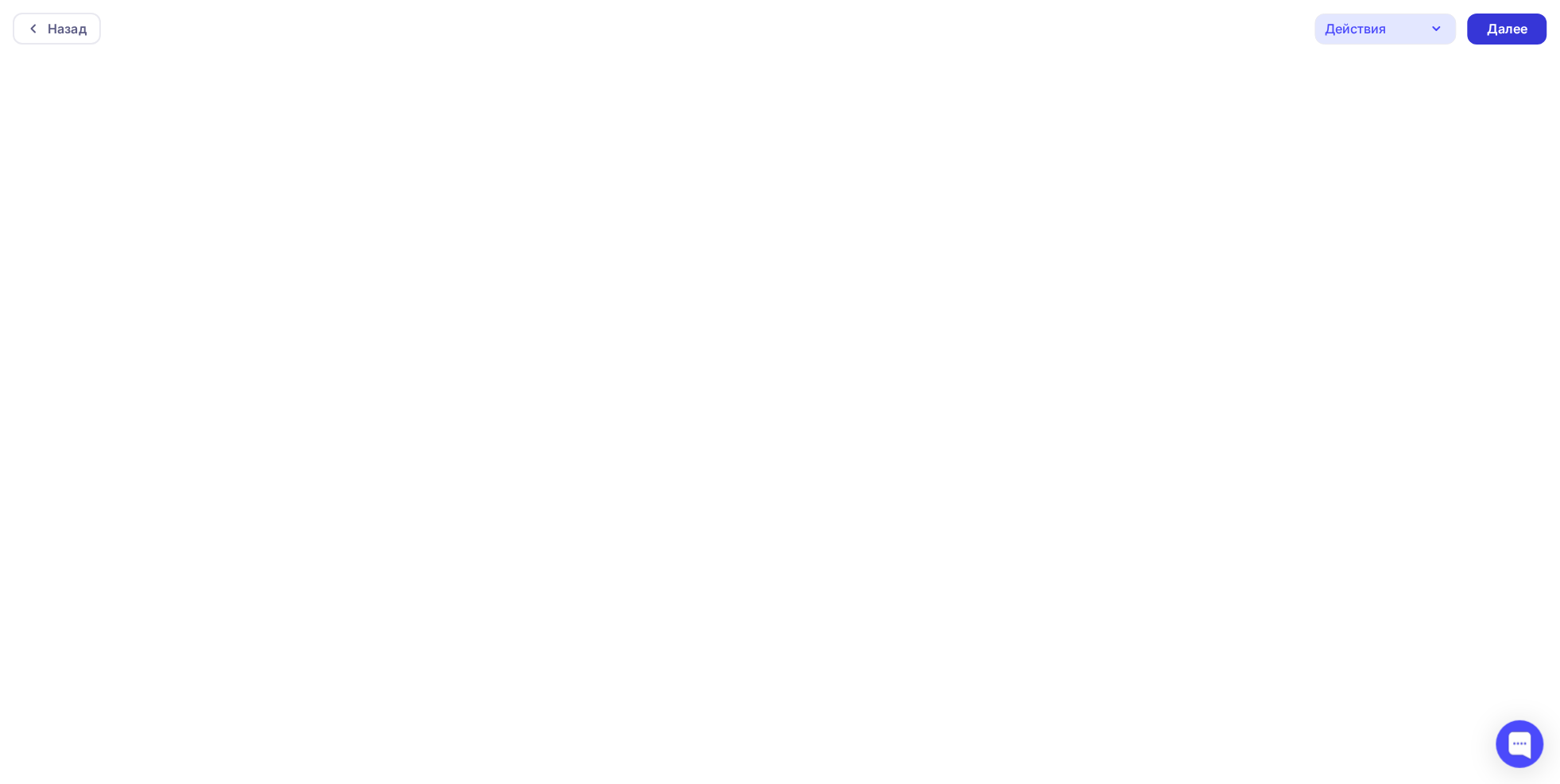
click at [1508, 29] on div "Далее" at bounding box center [1507, 29] width 41 height 18
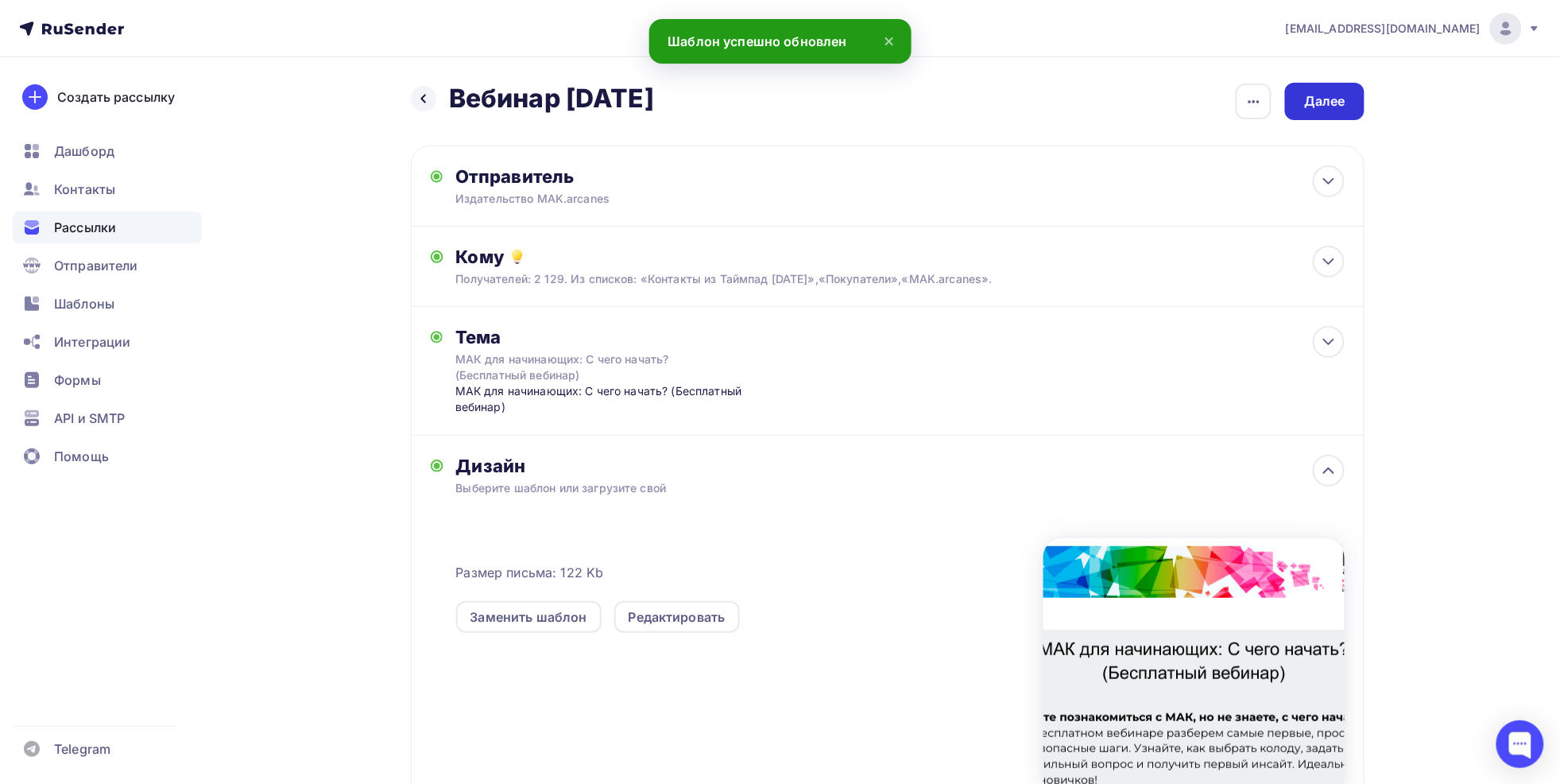
click at [1335, 98] on div "Далее" at bounding box center [1325, 101] width 41 height 18
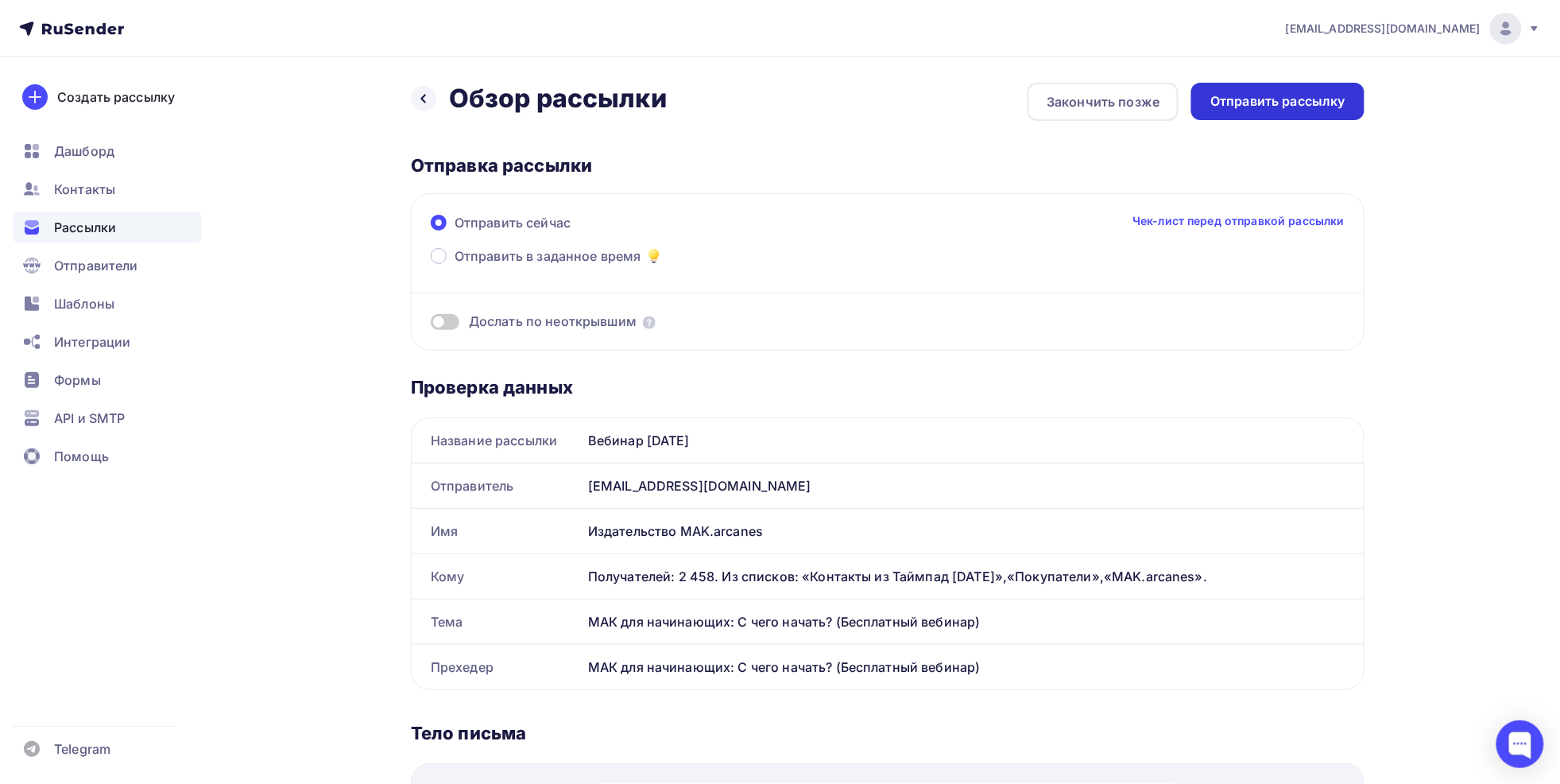
click at [1267, 109] on div "Отправить рассылку" at bounding box center [1277, 101] width 135 height 18
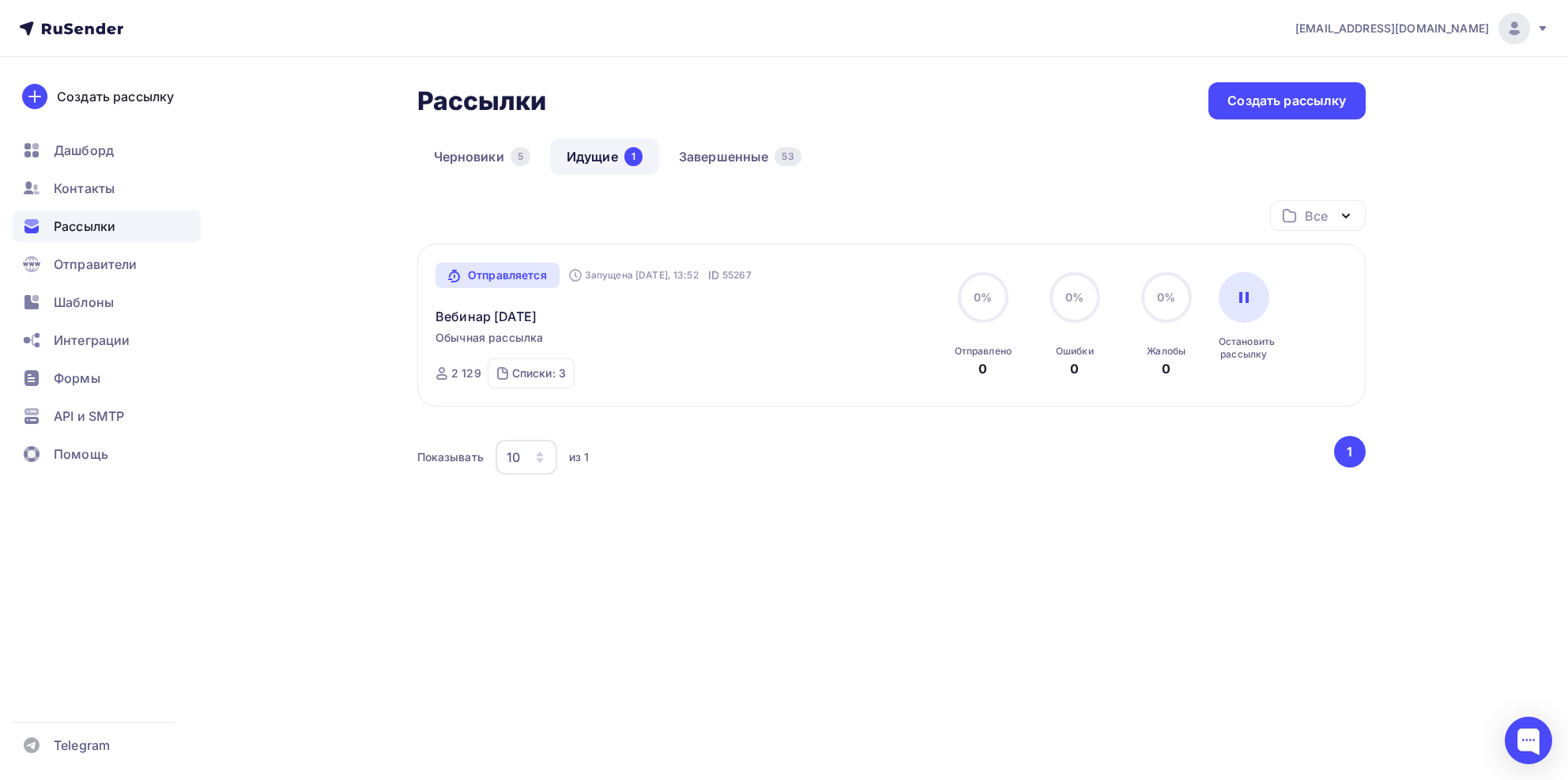
drag, startPoint x: 1471, startPoint y: 330, endPoint x: 1462, endPoint y: 295, distance: 36.1
click at [1471, 330] on div "[EMAIL_ADDRESS][DOMAIN_NAME] Аккаунт Тарифы Выйти Создать рассылку [GEOGRAPHIC_…" at bounding box center [784, 318] width 1568 height 635
